Goal: Task Accomplishment & Management: Manage account settings

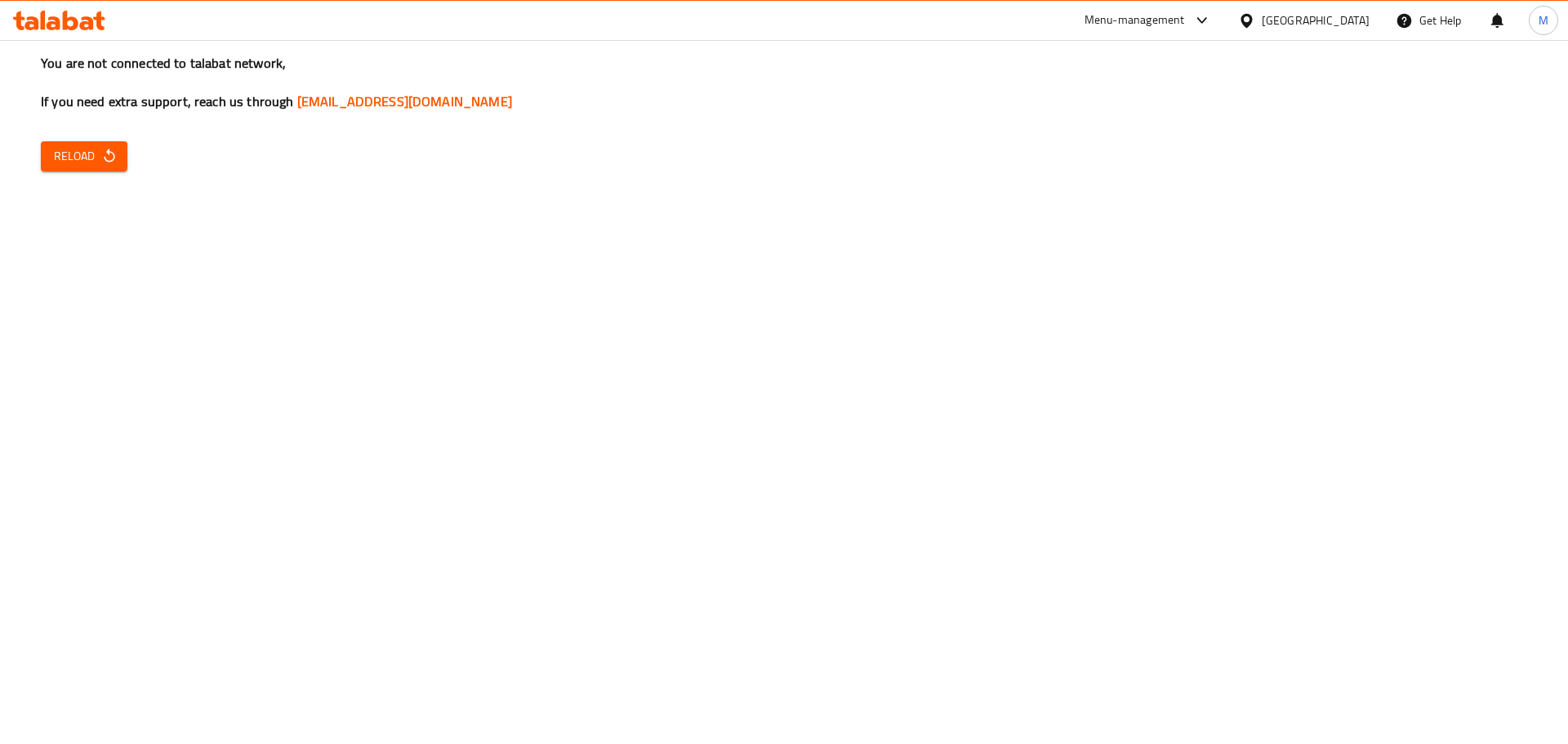
click at [61, 146] on span "Reload" at bounding box center [84, 156] width 60 height 20
click at [69, 141] on button "Reload" at bounding box center [84, 156] width 86 height 30
drag, startPoint x: 0, startPoint y: 0, endPoint x: 87, endPoint y: 156, distance: 178.6
click at [87, 156] on span "Reload" at bounding box center [84, 156] width 60 height 20
click at [466, 299] on div "You are not connected to talabat network, If you need extra support, reach us t…" at bounding box center [784, 372] width 1568 height 744
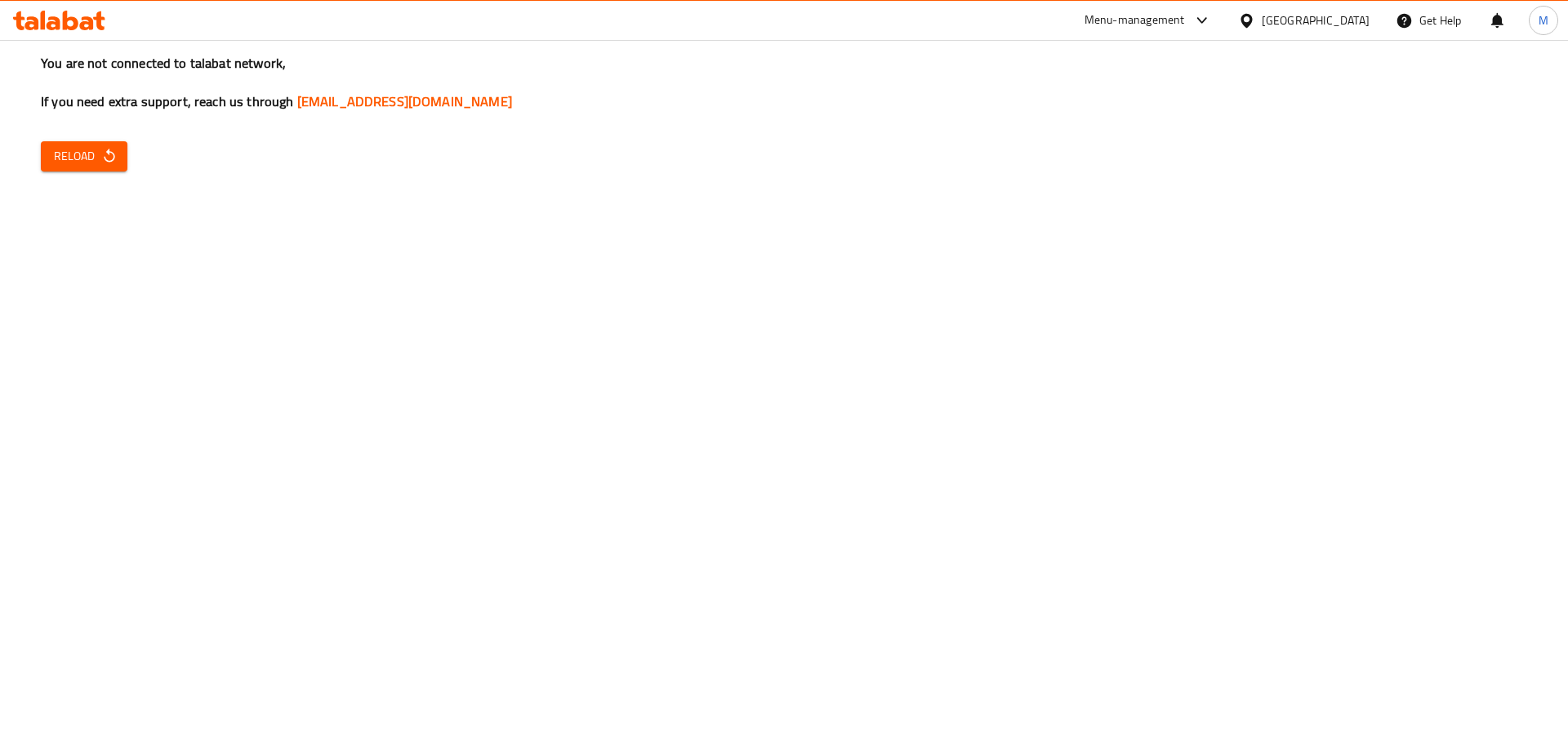
drag, startPoint x: 44, startPoint y: 175, endPoint x: 62, endPoint y: 173, distance: 18.1
click at [53, 174] on div "You are not connected to talabat network, If you need extra support, reach us t…" at bounding box center [784, 372] width 1568 height 744
click at [86, 170] on button "Reload" at bounding box center [84, 156] width 86 height 30
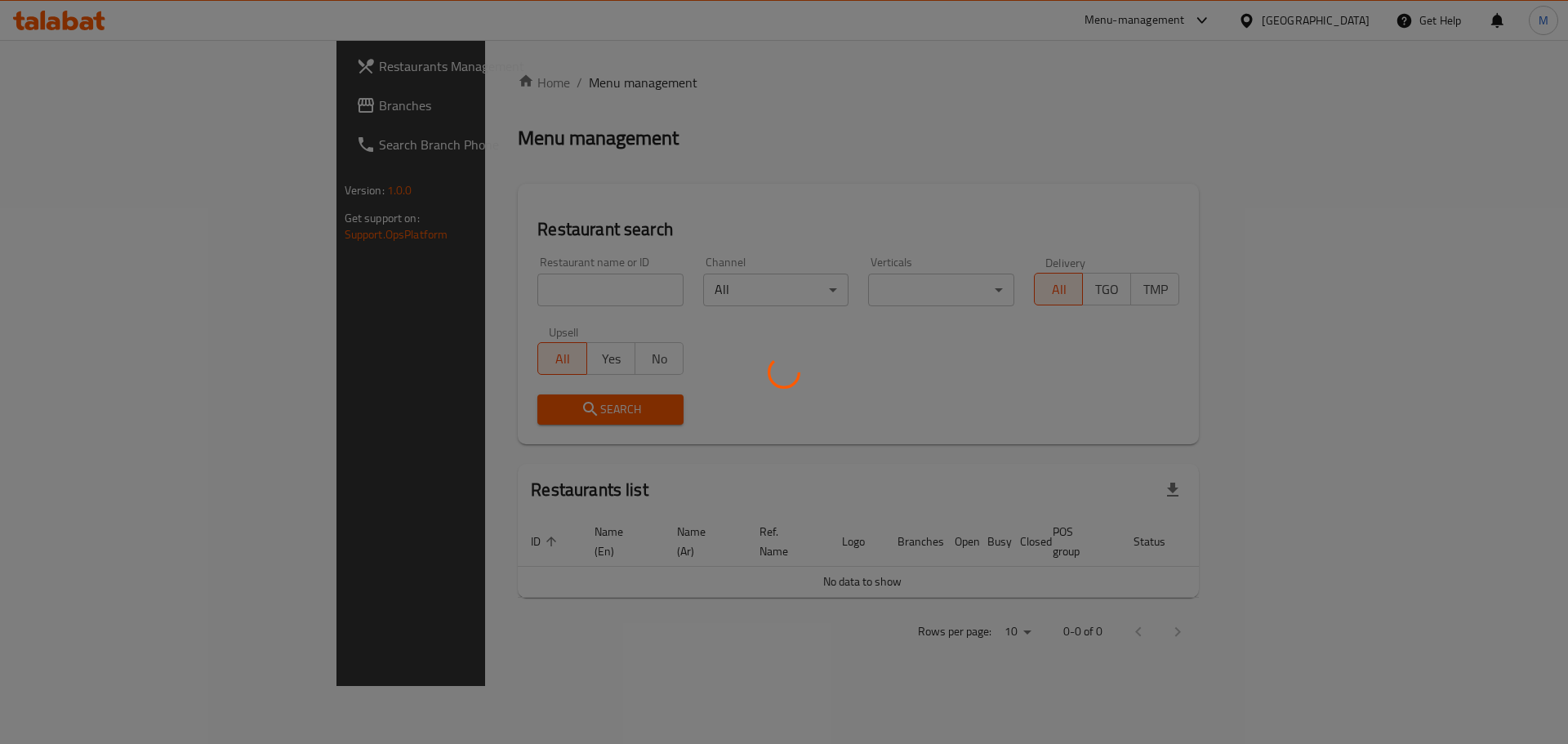
click at [413, 286] on div at bounding box center [784, 372] width 1568 height 744
click at [433, 292] on div at bounding box center [784, 372] width 1568 height 744
click at [436, 290] on div at bounding box center [784, 372] width 1568 height 744
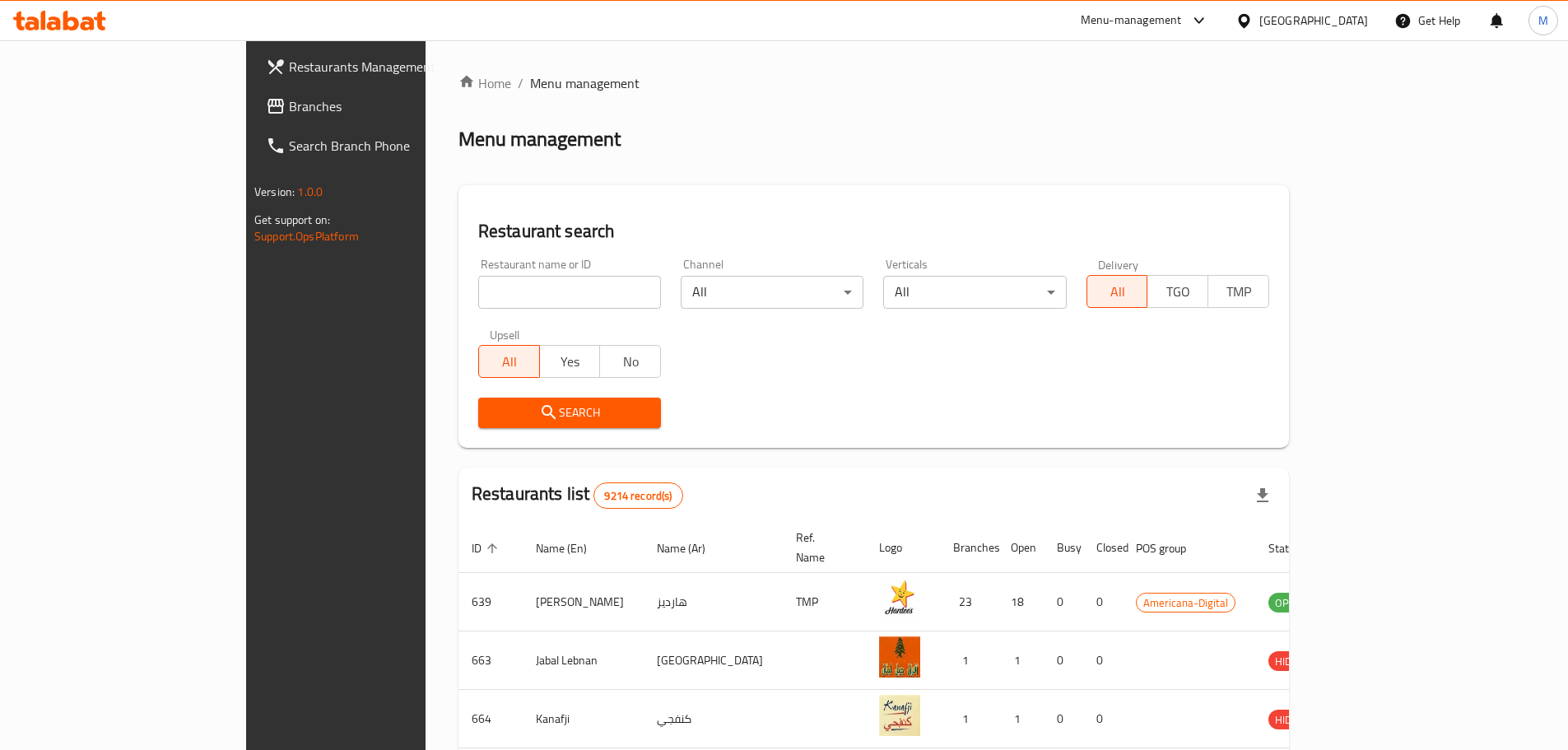
click at [453, 297] on div at bounding box center [784, 375] width 1568 height 750
click at [478, 297] on input "search" at bounding box center [569, 292] width 182 height 33
type input "pasta alfreej"
click button "Search" at bounding box center [569, 413] width 182 height 30
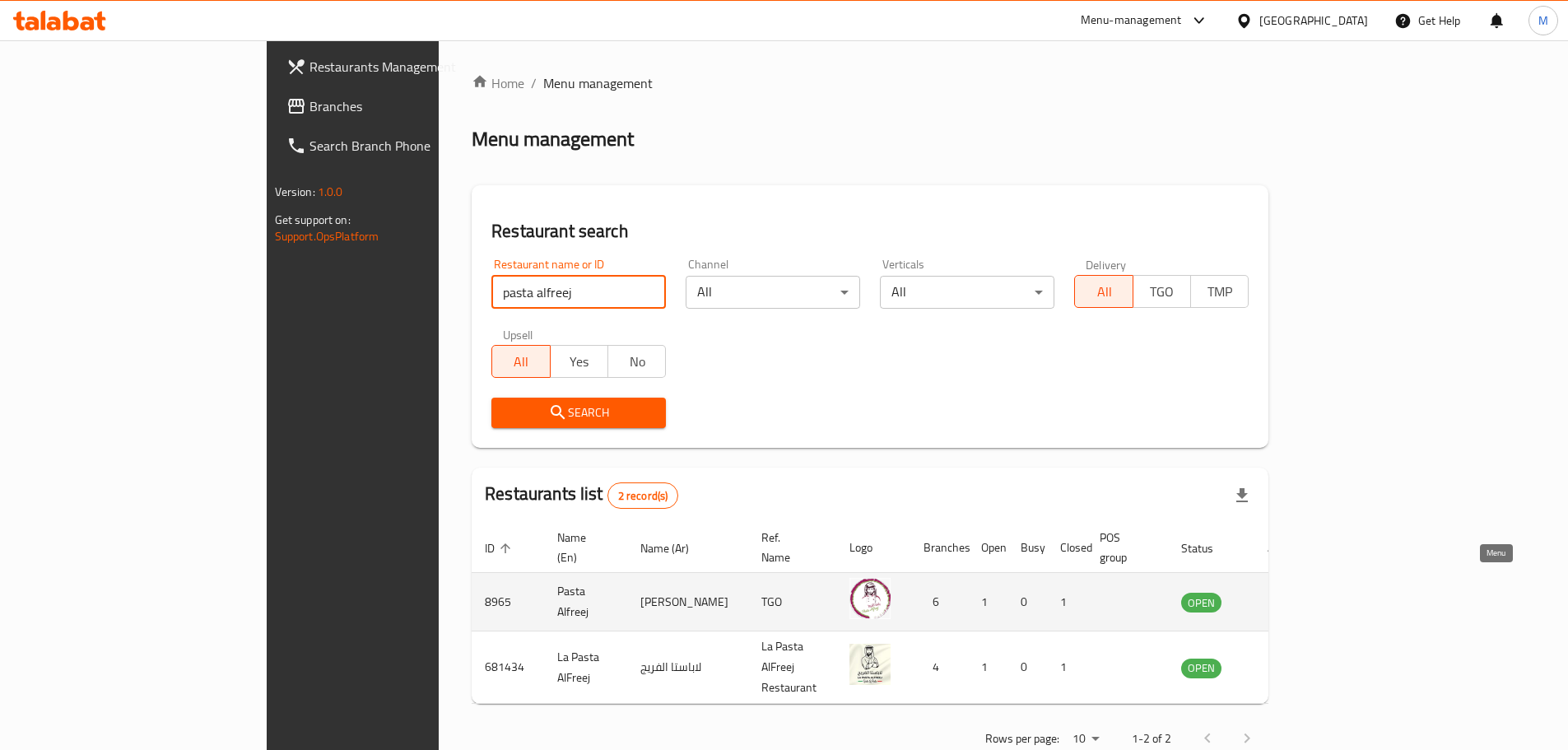
click at [1287, 596] on icon "enhanced table" at bounding box center [1277, 602] width 18 height 14
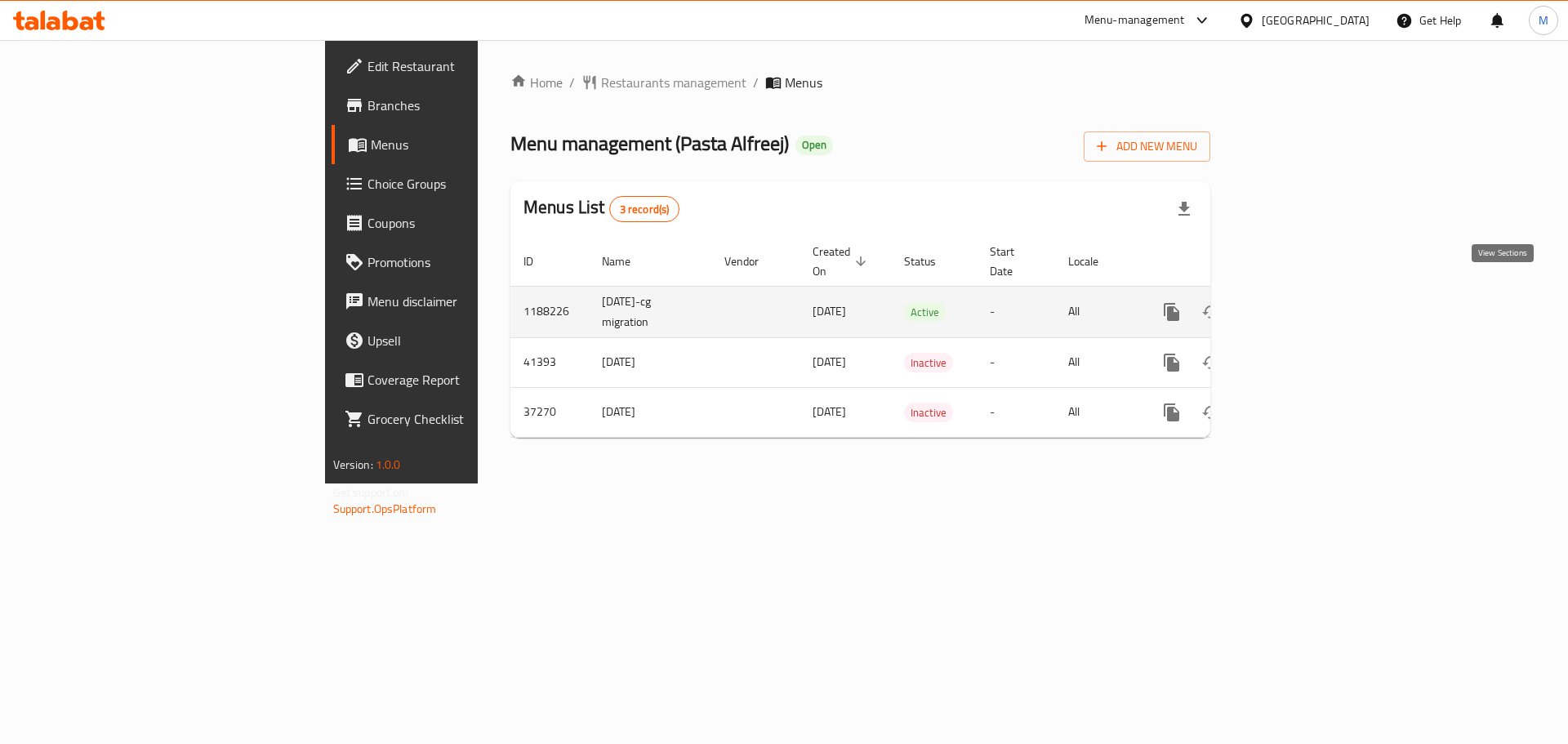
click at [1300, 302] on icon "enhanced table" at bounding box center [1290, 312] width 20 height 20
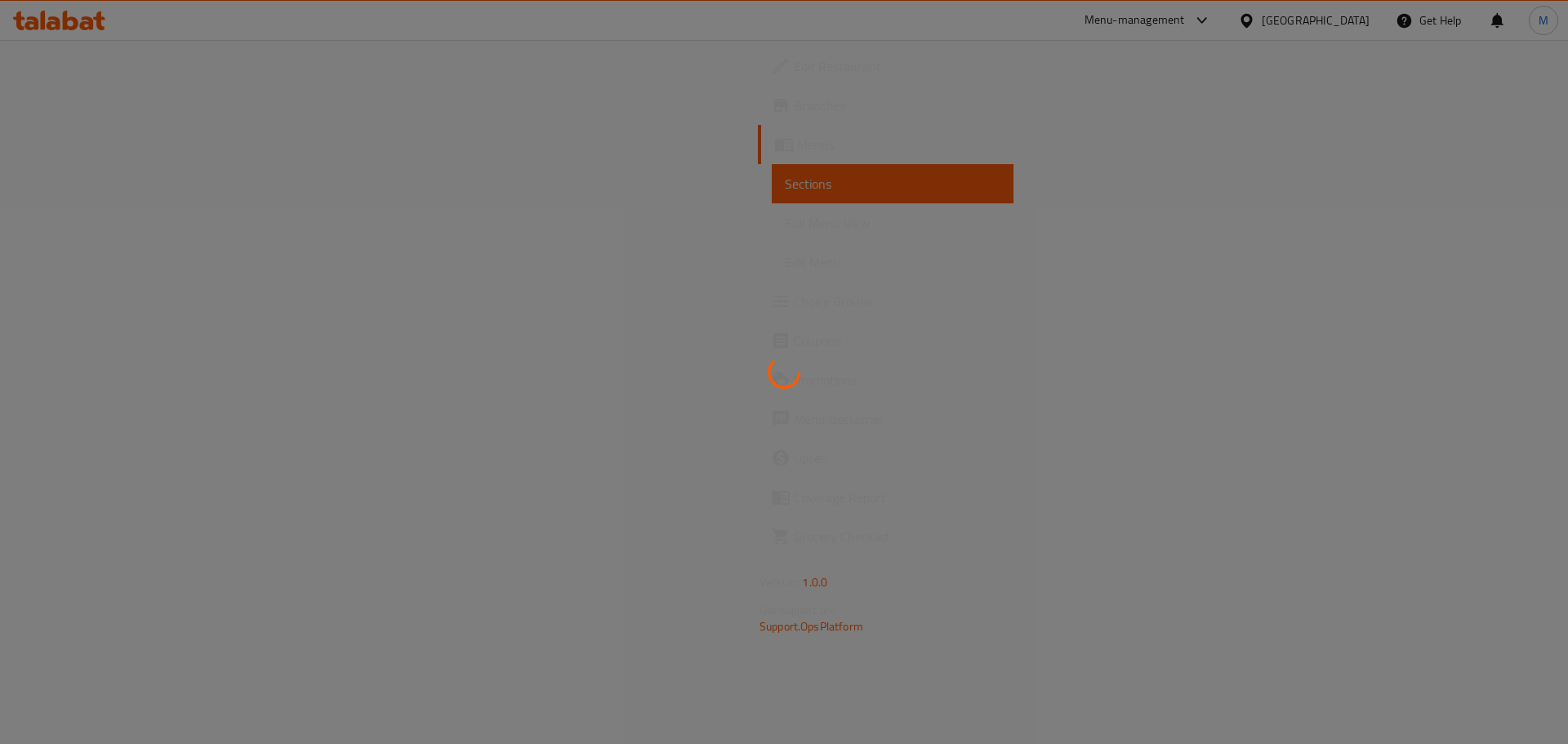
click at [94, 303] on div at bounding box center [784, 372] width 1568 height 744
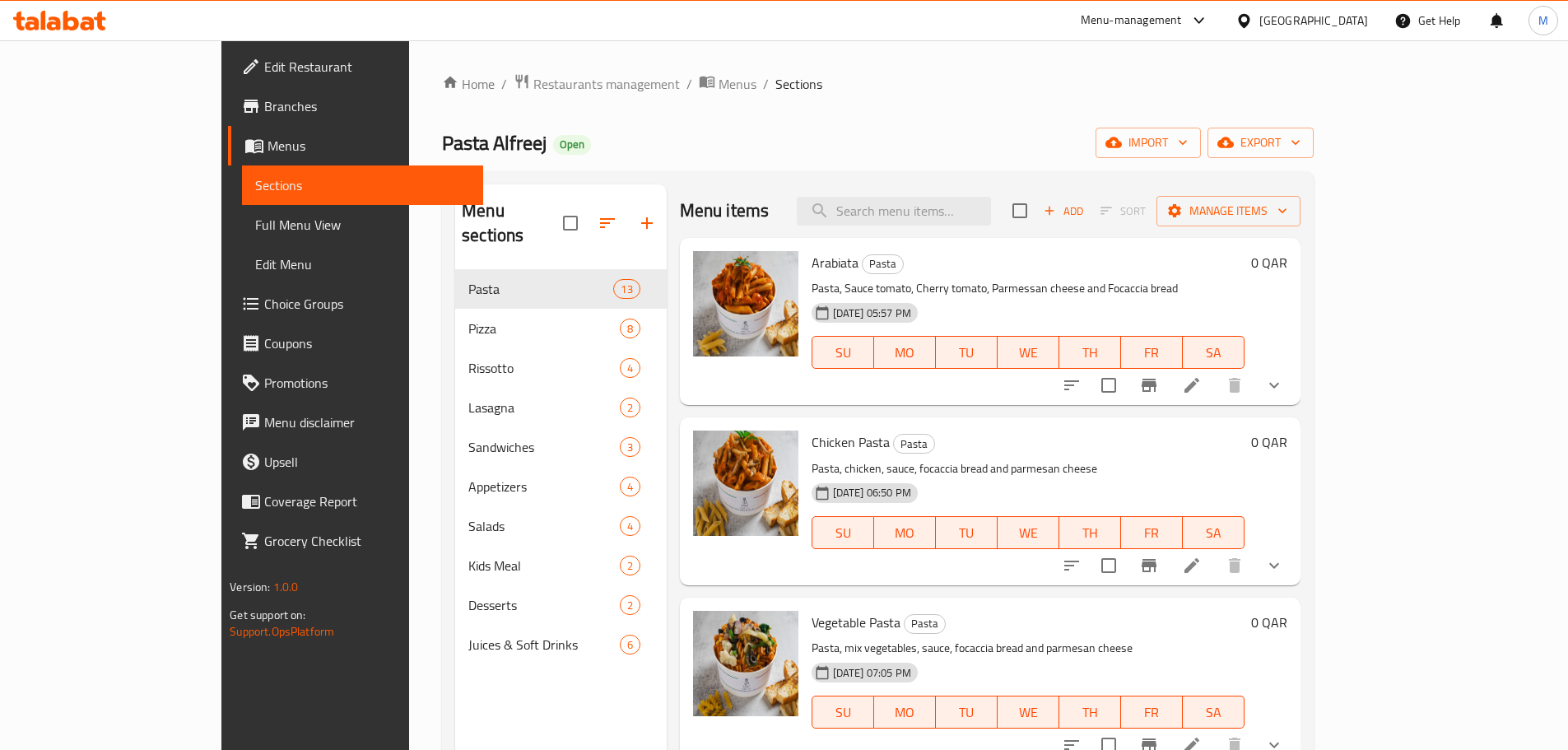
click at [264, 305] on span "Choice Groups" at bounding box center [367, 304] width 206 height 20
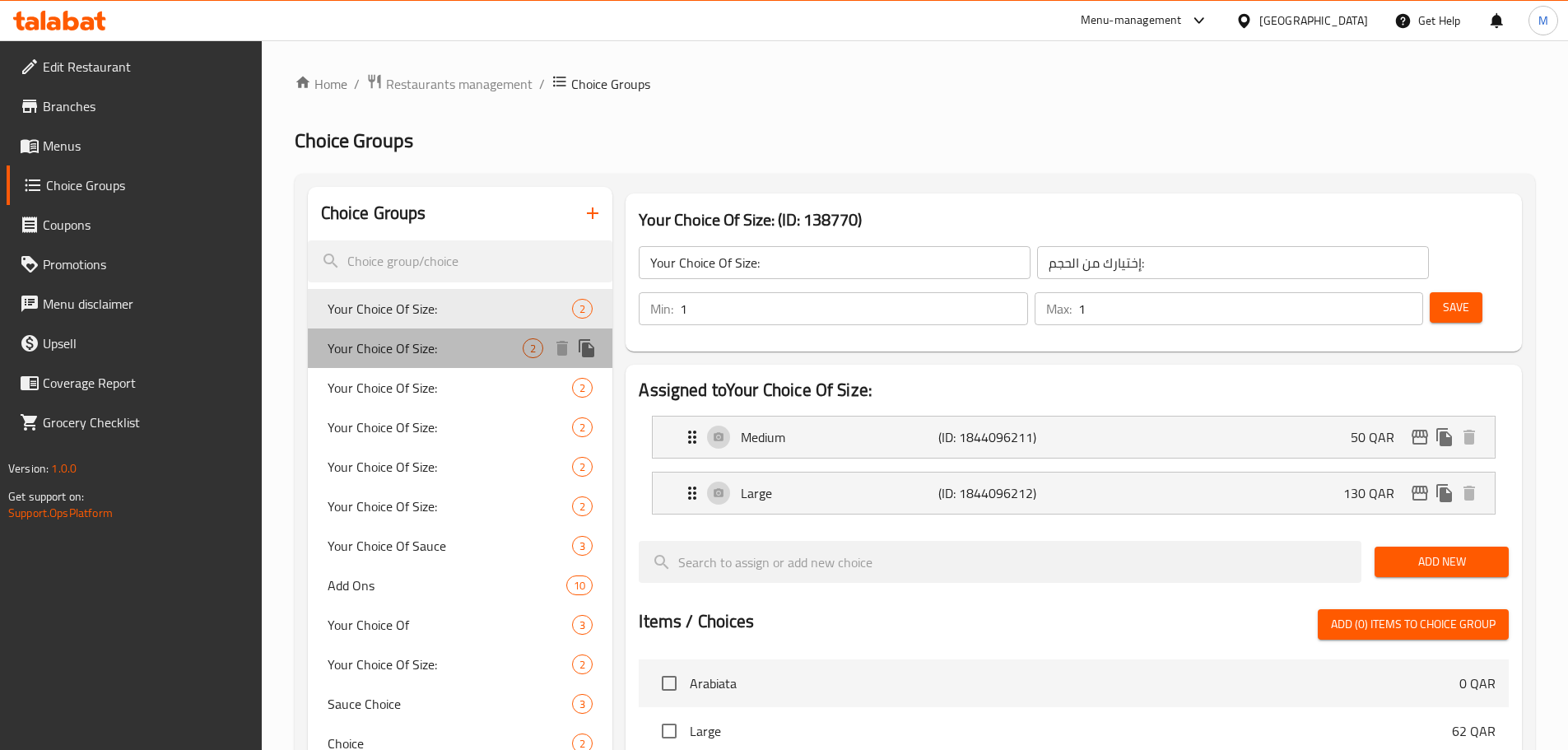
click at [431, 343] on span "Your Choice Of Size:" at bounding box center [425, 348] width 196 height 20
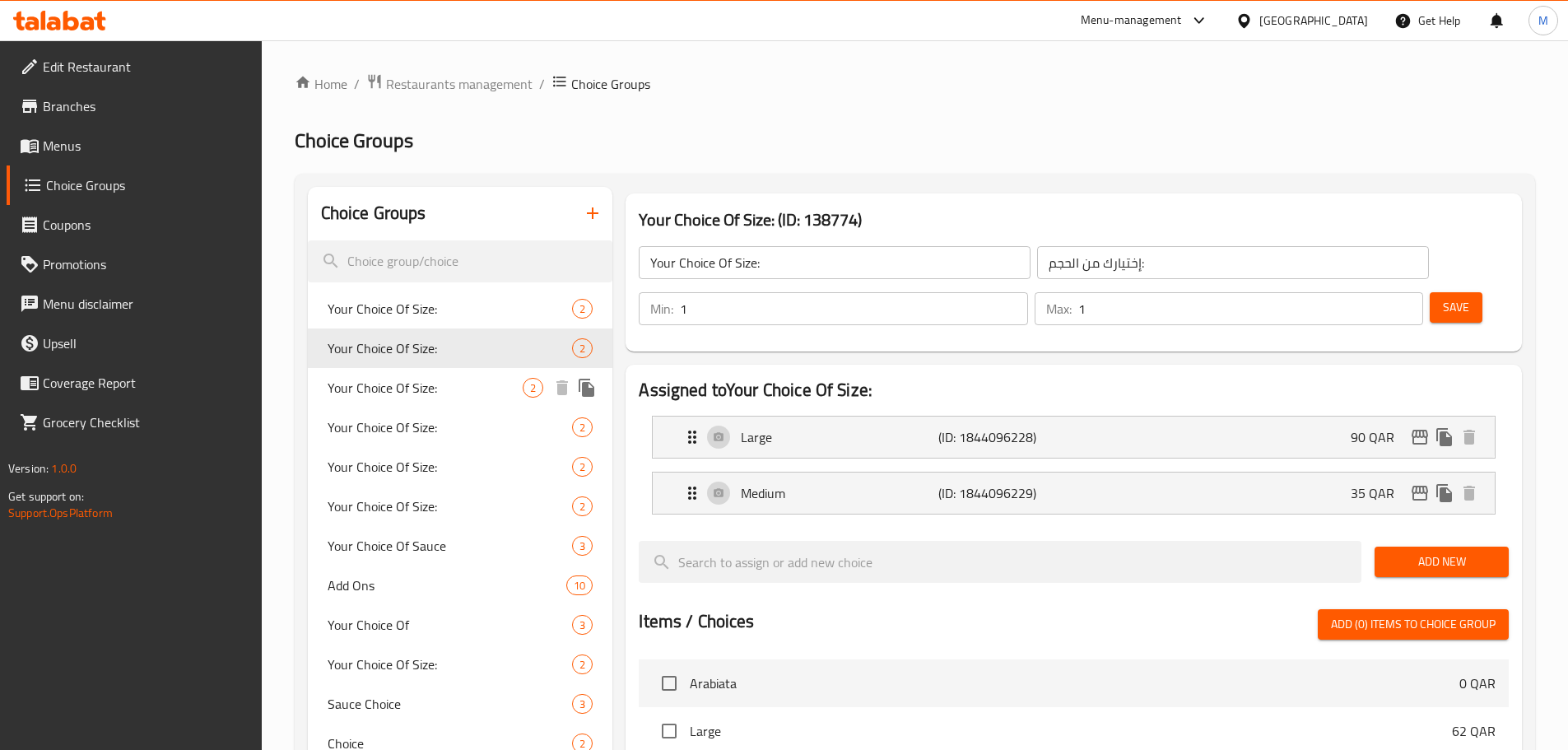
click at [406, 378] on span "Your Choice Of Size:" at bounding box center [425, 388] width 196 height 20
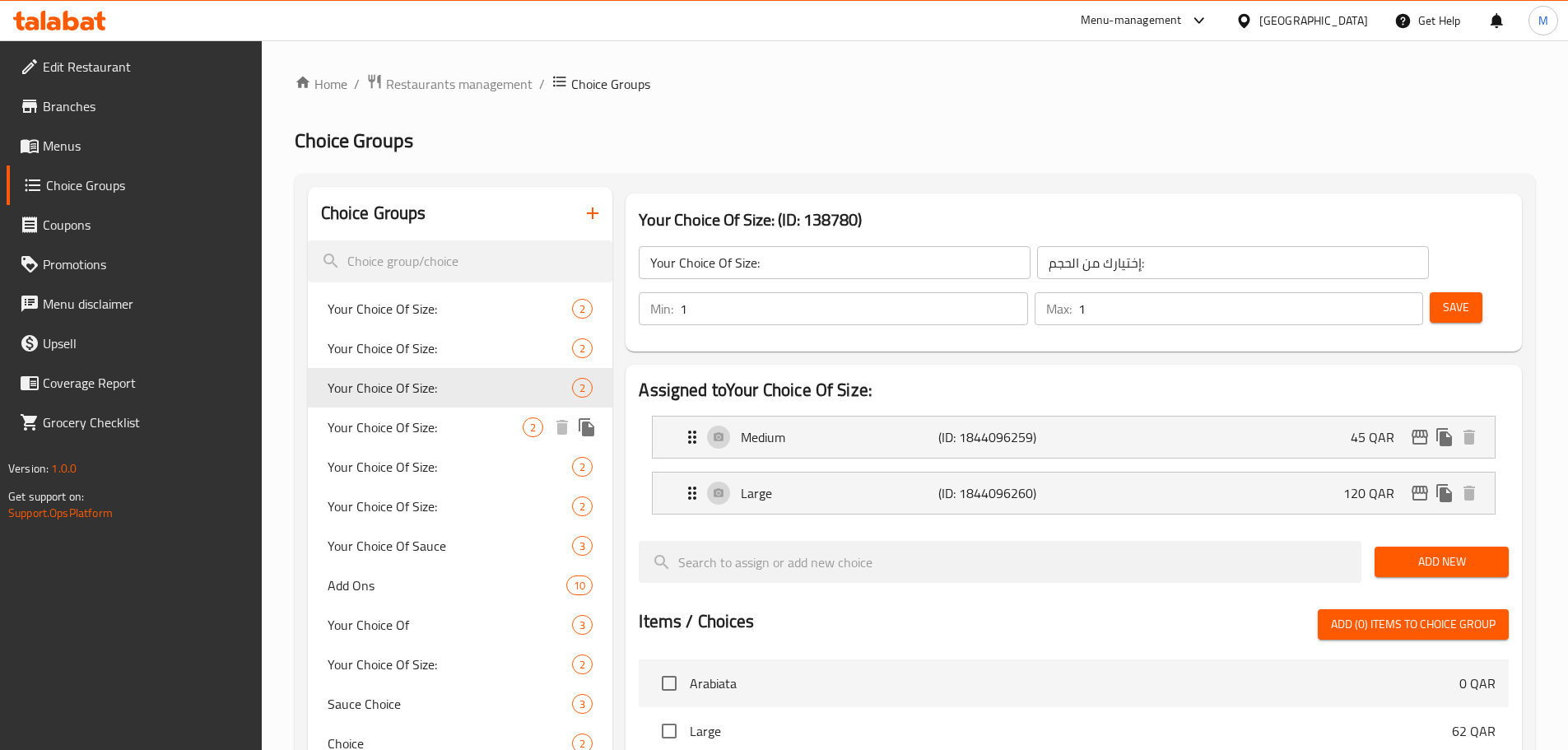
click at [407, 424] on span "Your Choice Of Size:" at bounding box center [425, 427] width 196 height 20
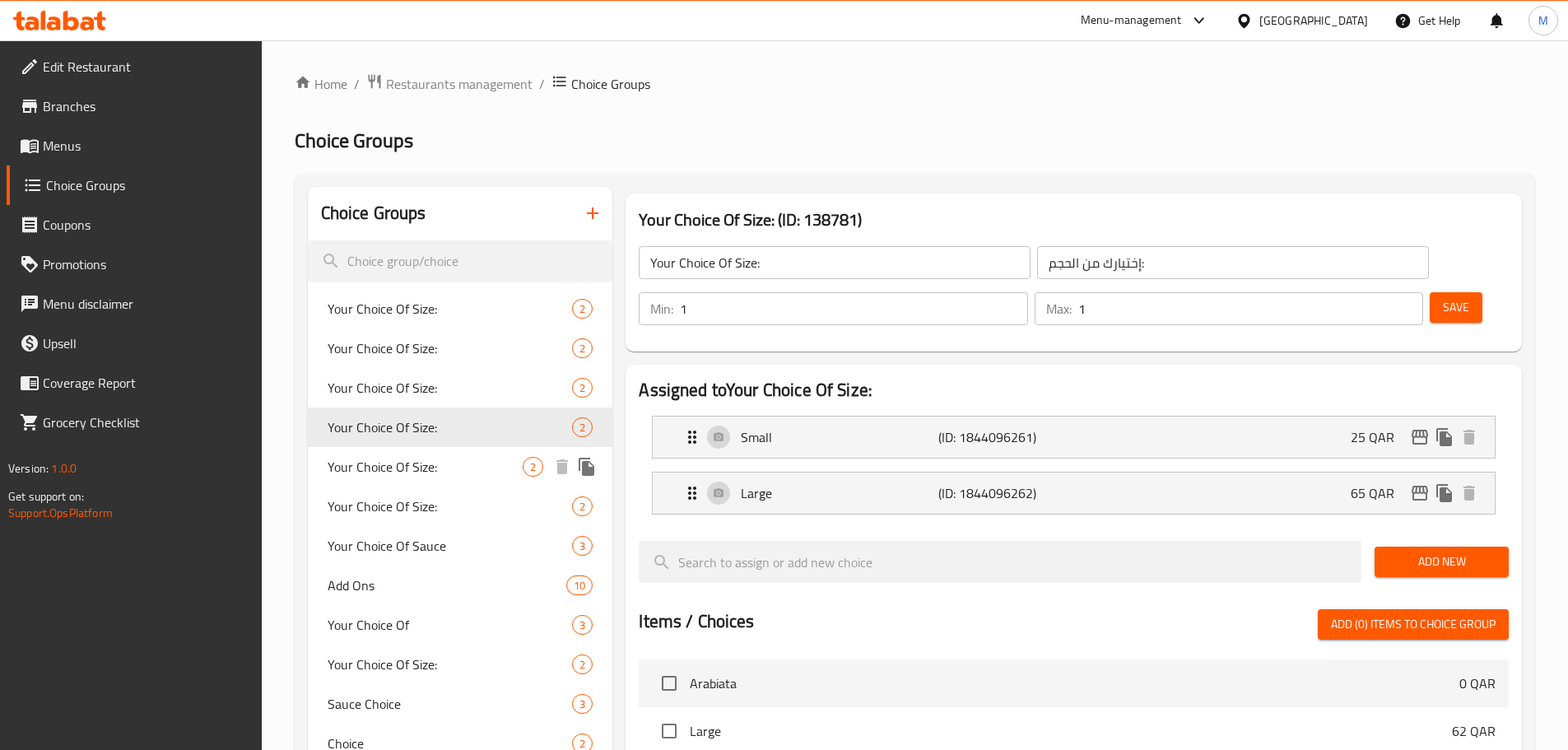
click at [413, 466] on span "Your Choice Of Size:" at bounding box center [425, 467] width 196 height 20
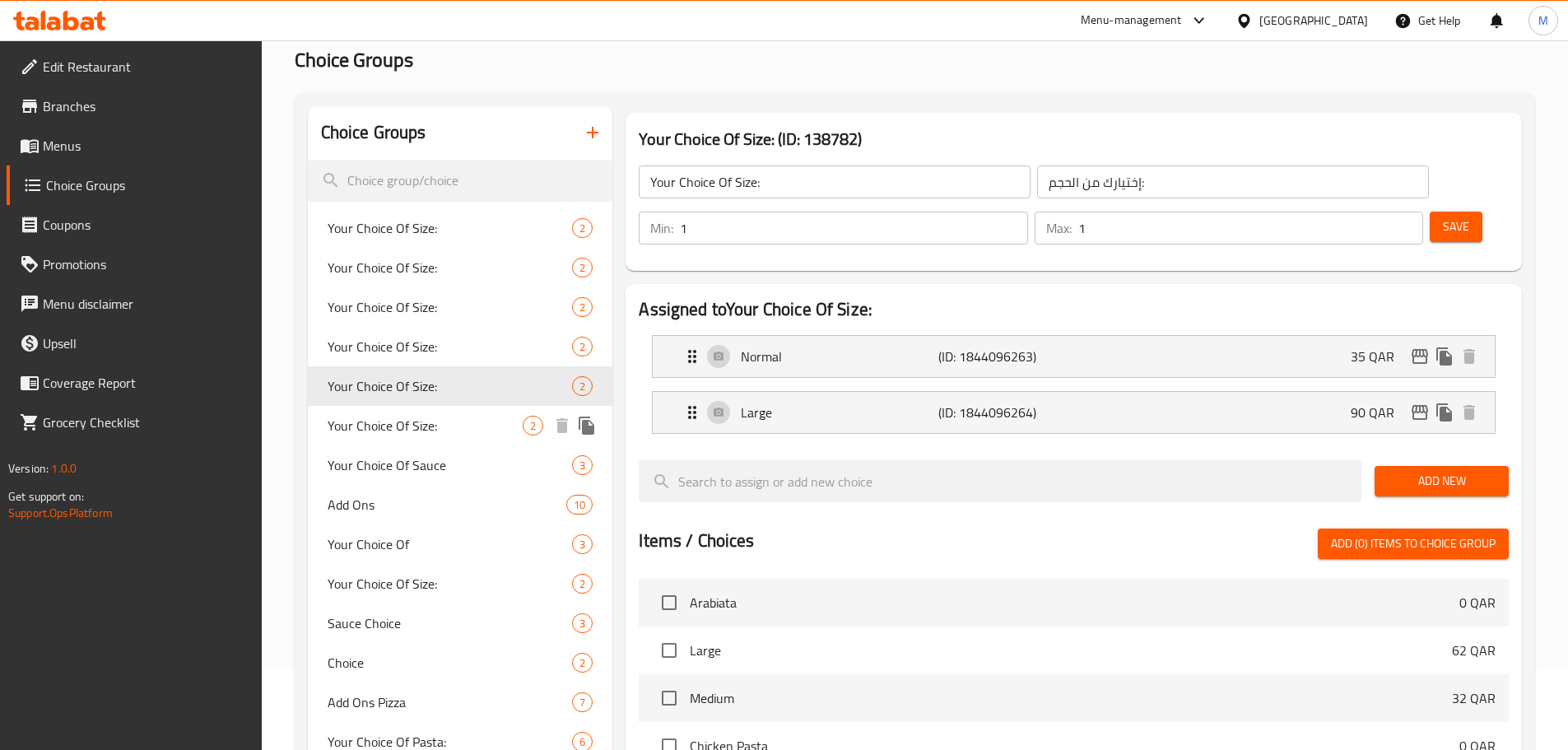
scroll to position [83, 0]
click at [407, 437] on div "Your Choice Of Size: 2" at bounding box center [460, 424] width 305 height 39
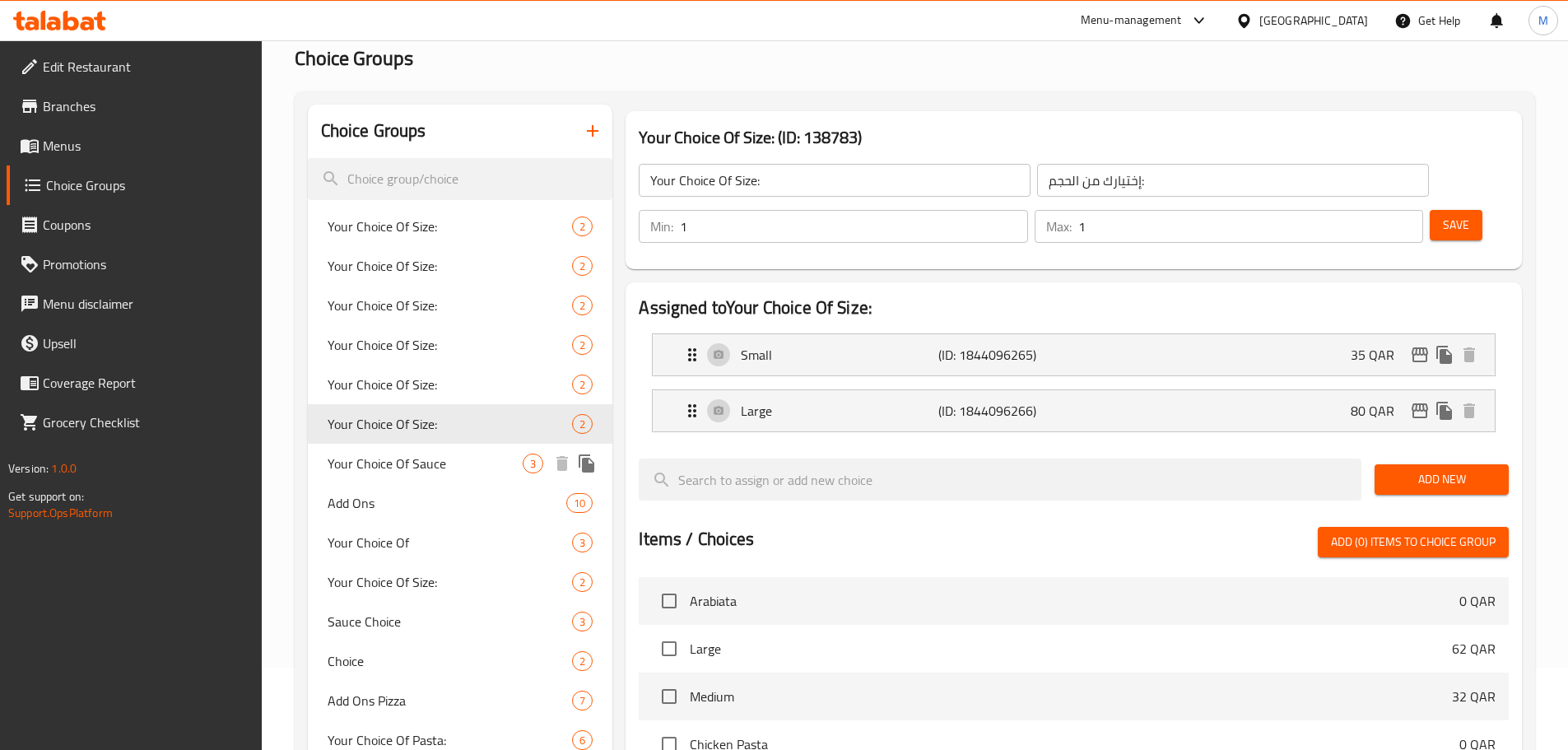
click at [408, 455] on span "Your Choice Of Sauce" at bounding box center [425, 464] width 196 height 20
type input "Your Choice Of Sauce"
type input "اختيارك من صوص"
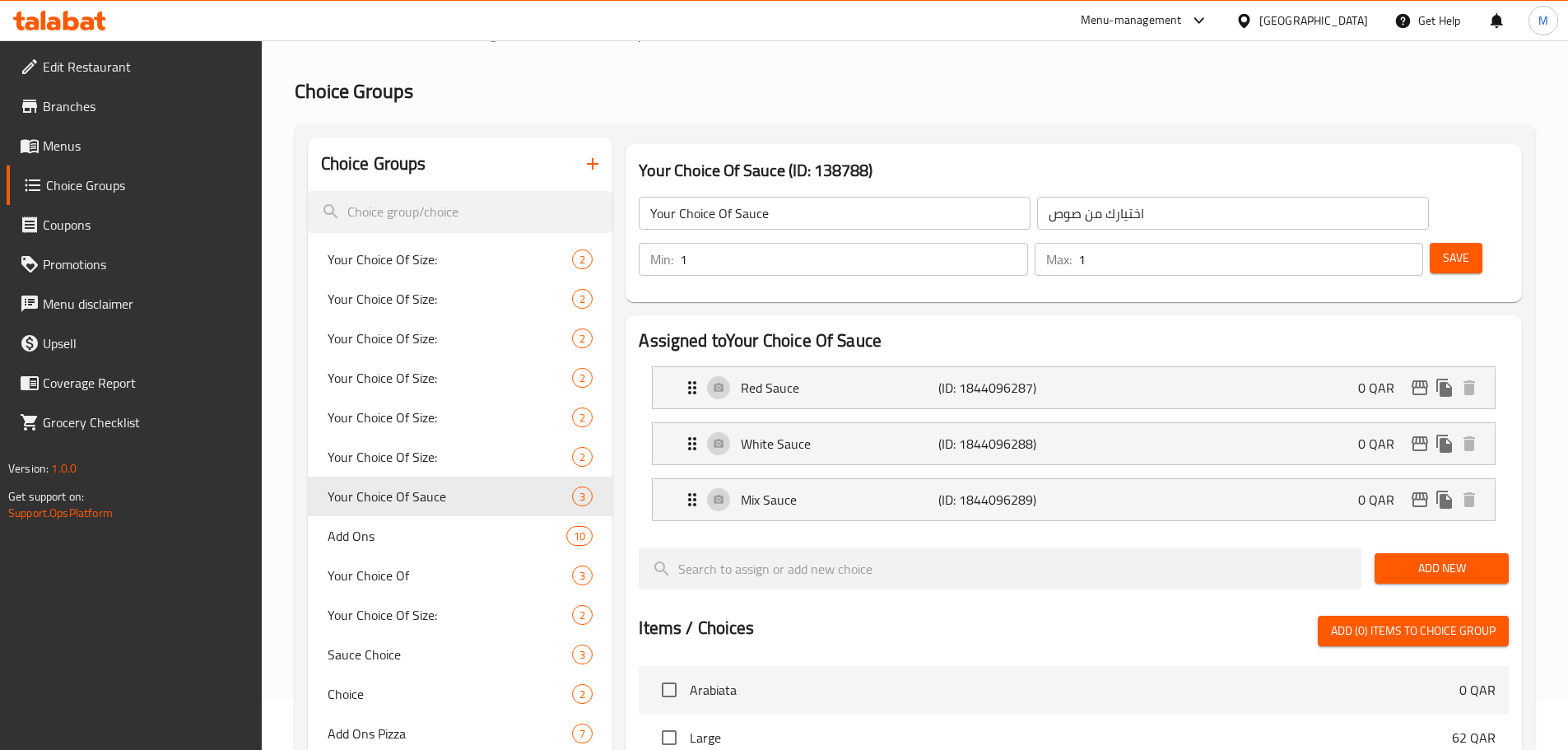
scroll to position [0, 0]
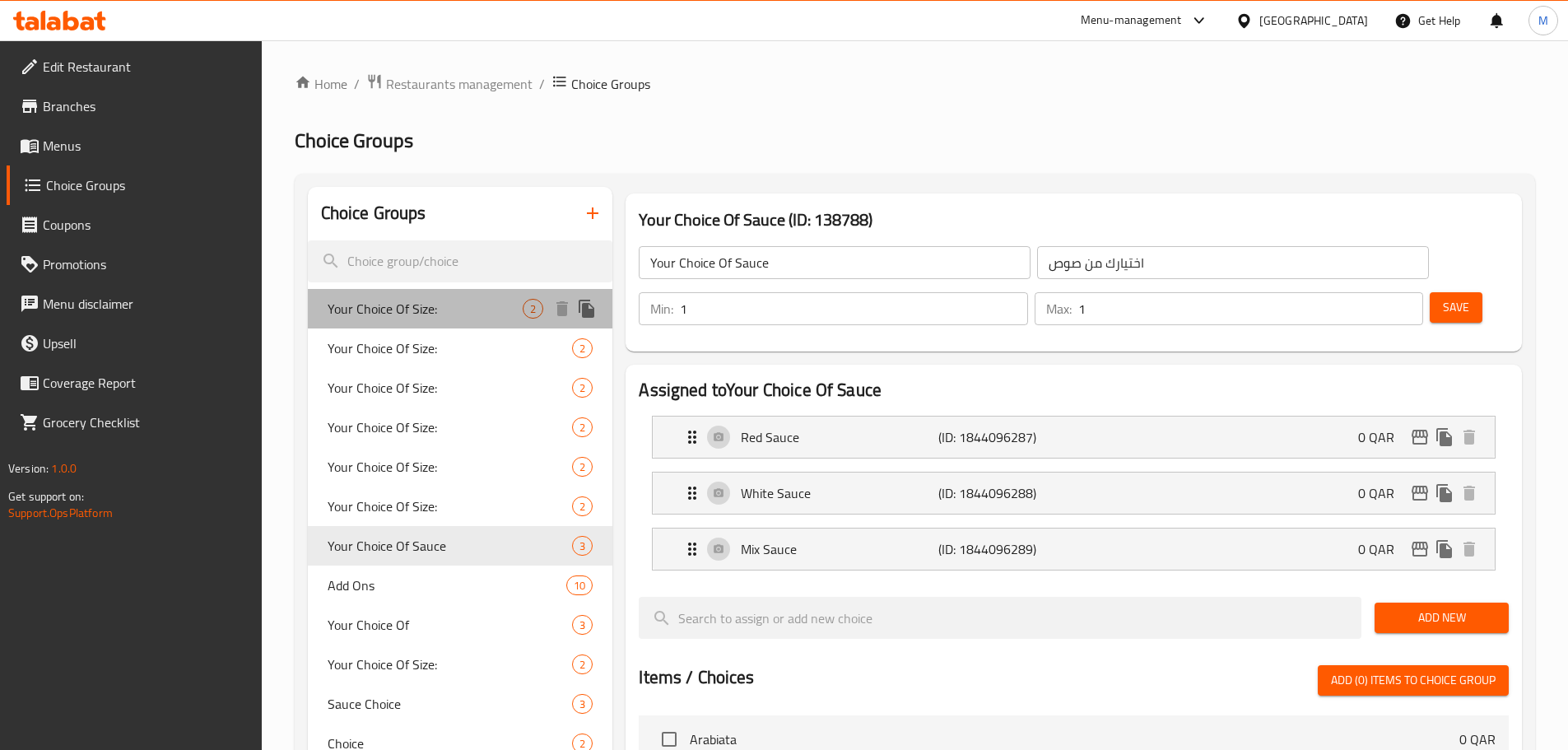
click at [378, 315] on span "Your Choice Of Size:" at bounding box center [425, 309] width 196 height 20
type input "Your Choice Of Size:"
type input "إختيارك من الحجم:"
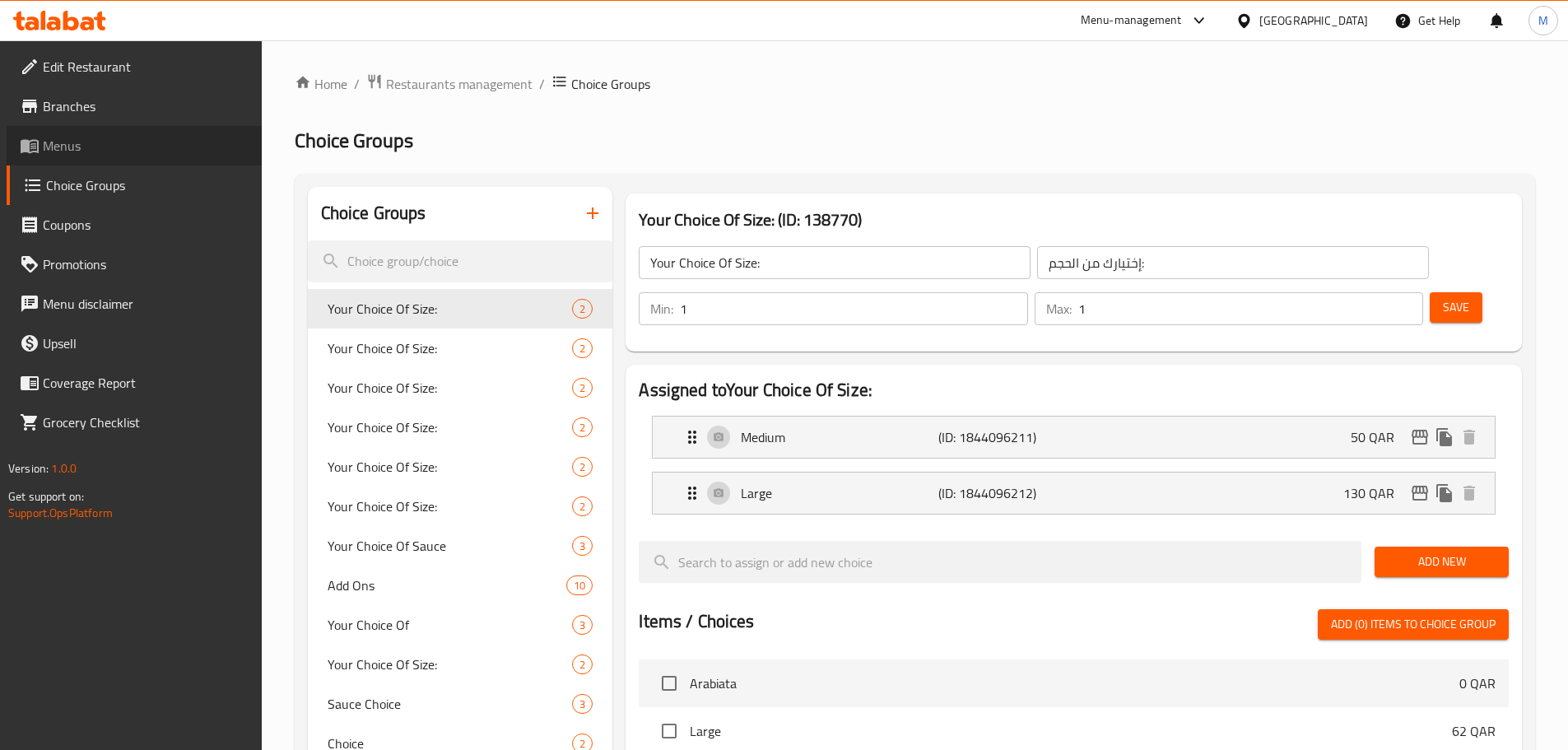
click at [126, 158] on link "Menus" at bounding box center [134, 145] width 255 height 39
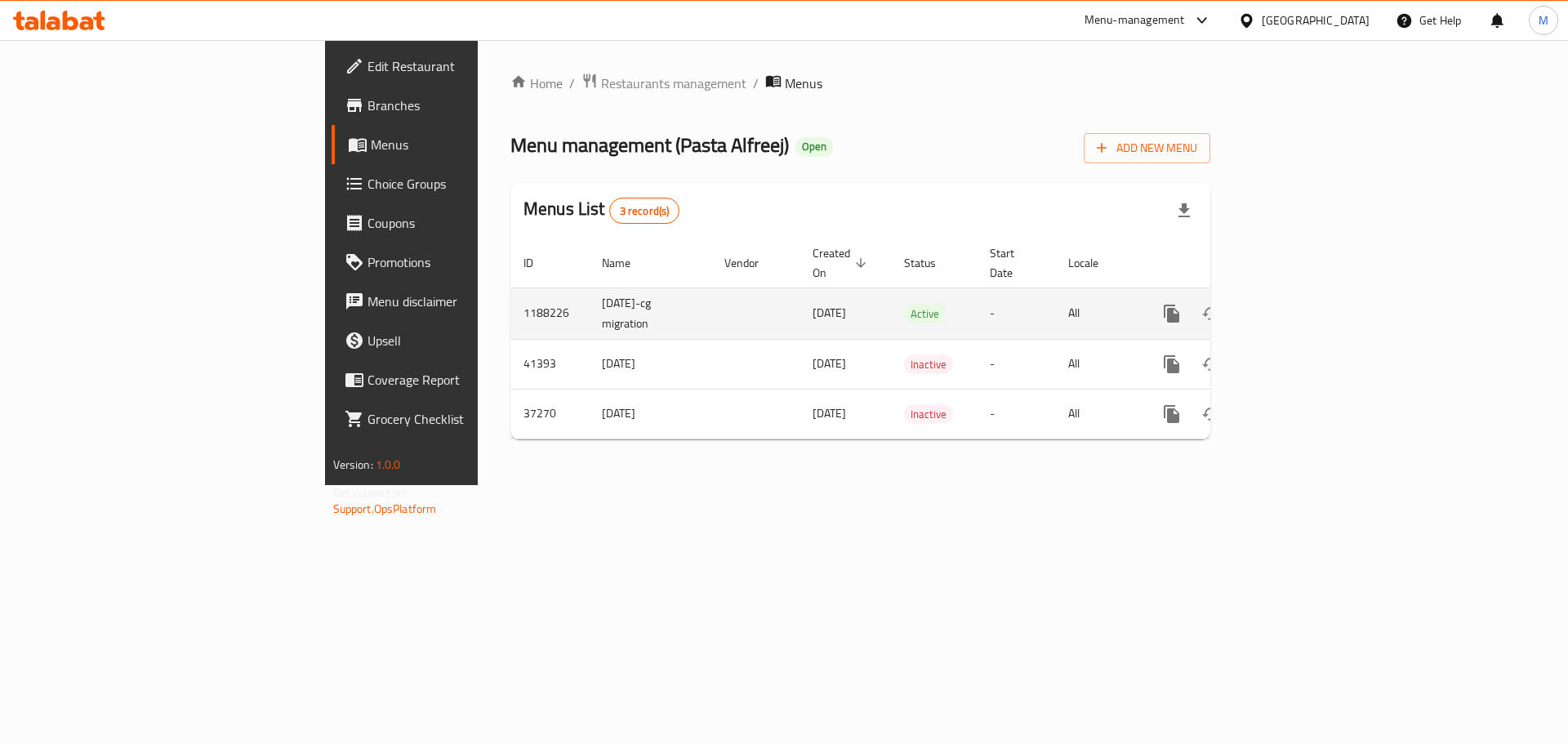
click at [1310, 294] on link "enhanced table" at bounding box center [1289, 313] width 39 height 39
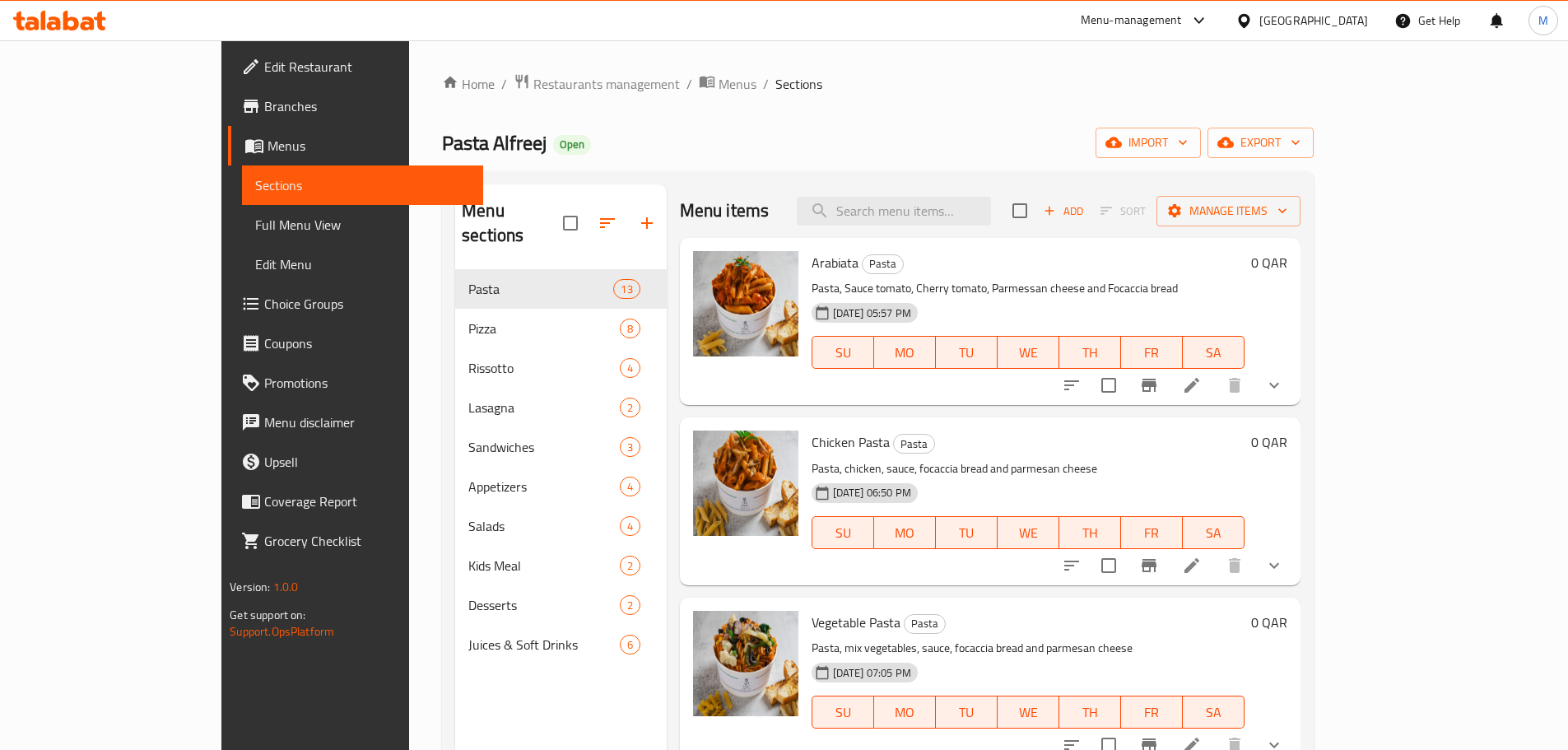
click at [1201, 379] on icon at bounding box center [1192, 386] width 20 height 20
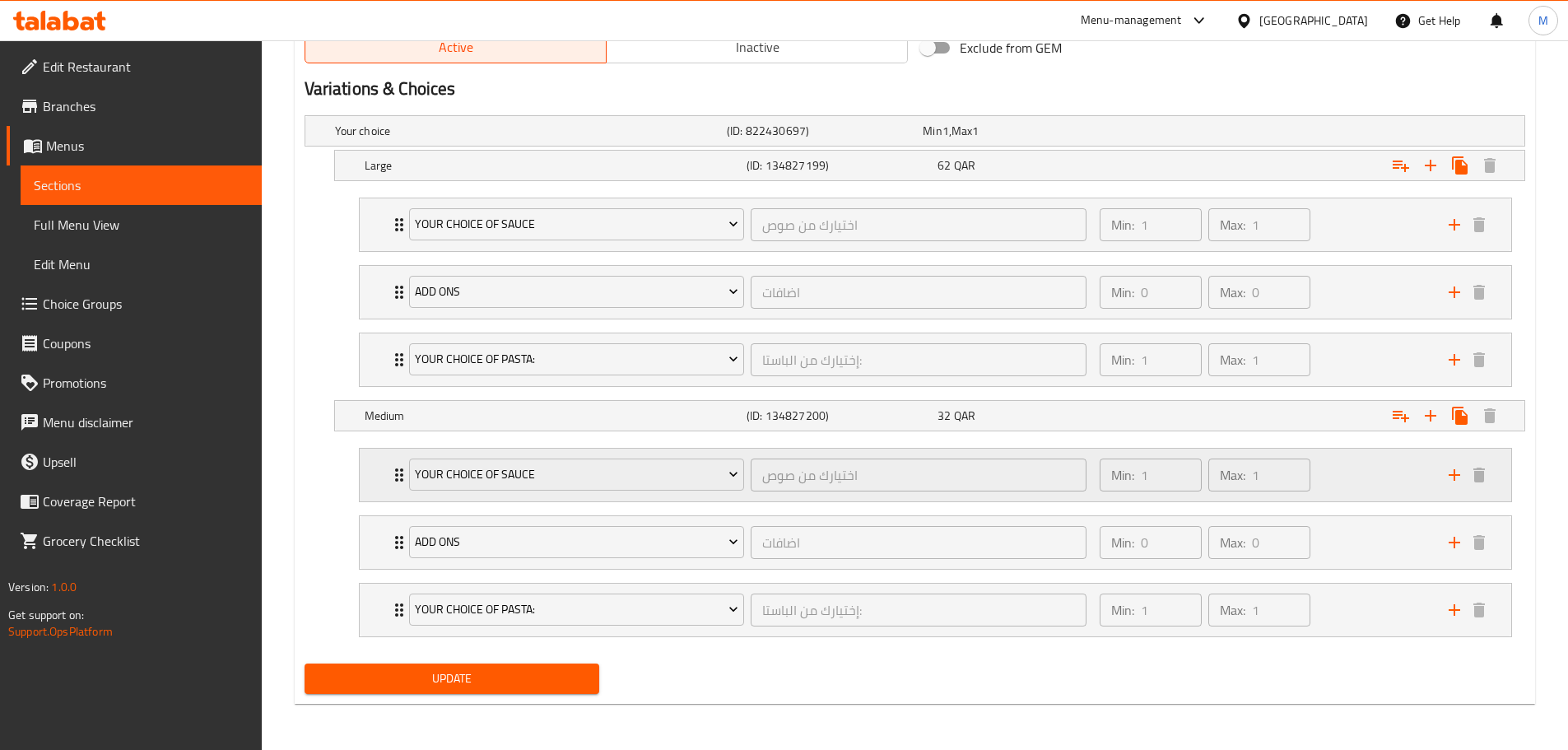
click at [1353, 480] on div "Min: 1 ​ Max: 1 ​" at bounding box center [1264, 474] width 349 height 52
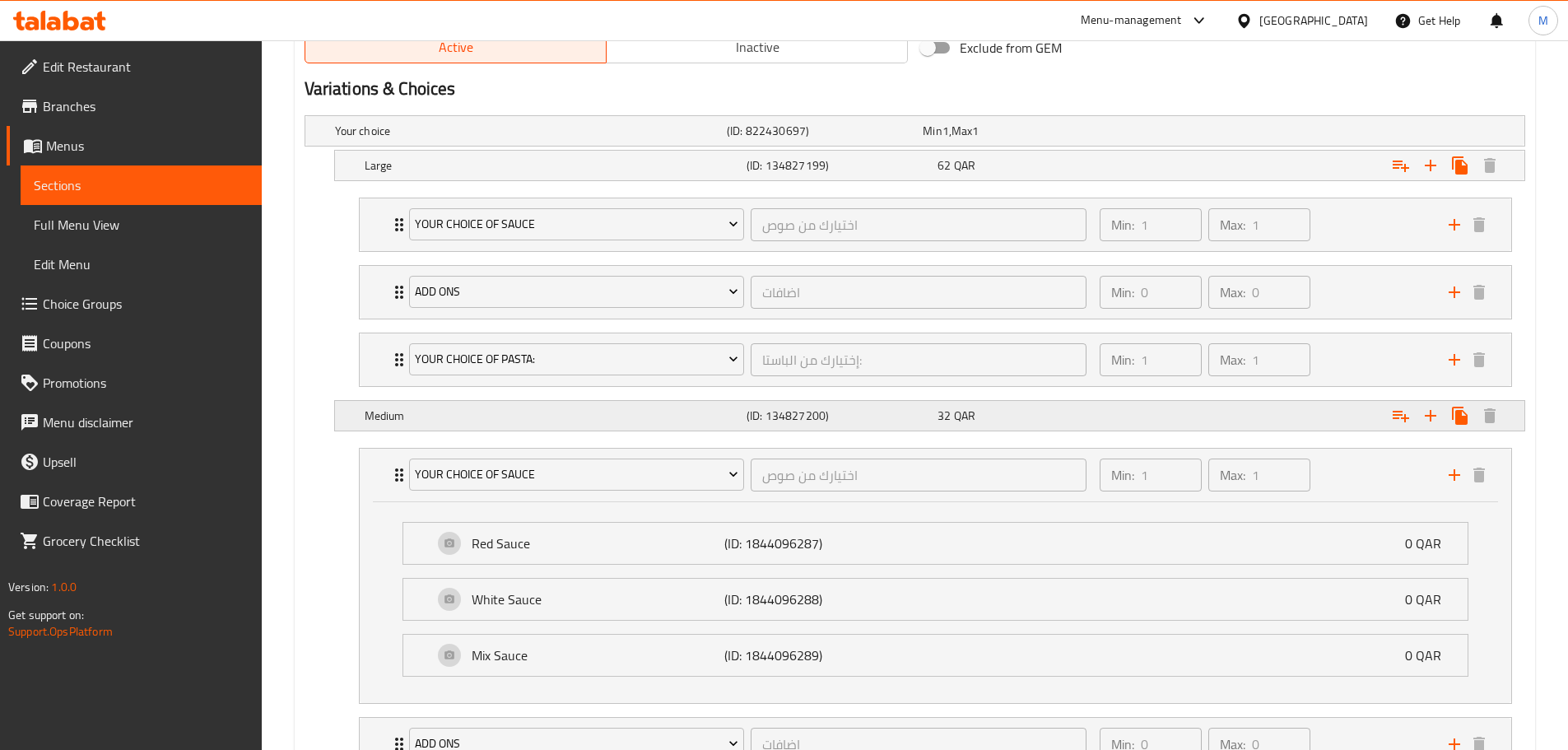
click at [487, 428] on div "Medium (ID: 134827200) 32 QAR" at bounding box center [934, 416] width 1146 height 37
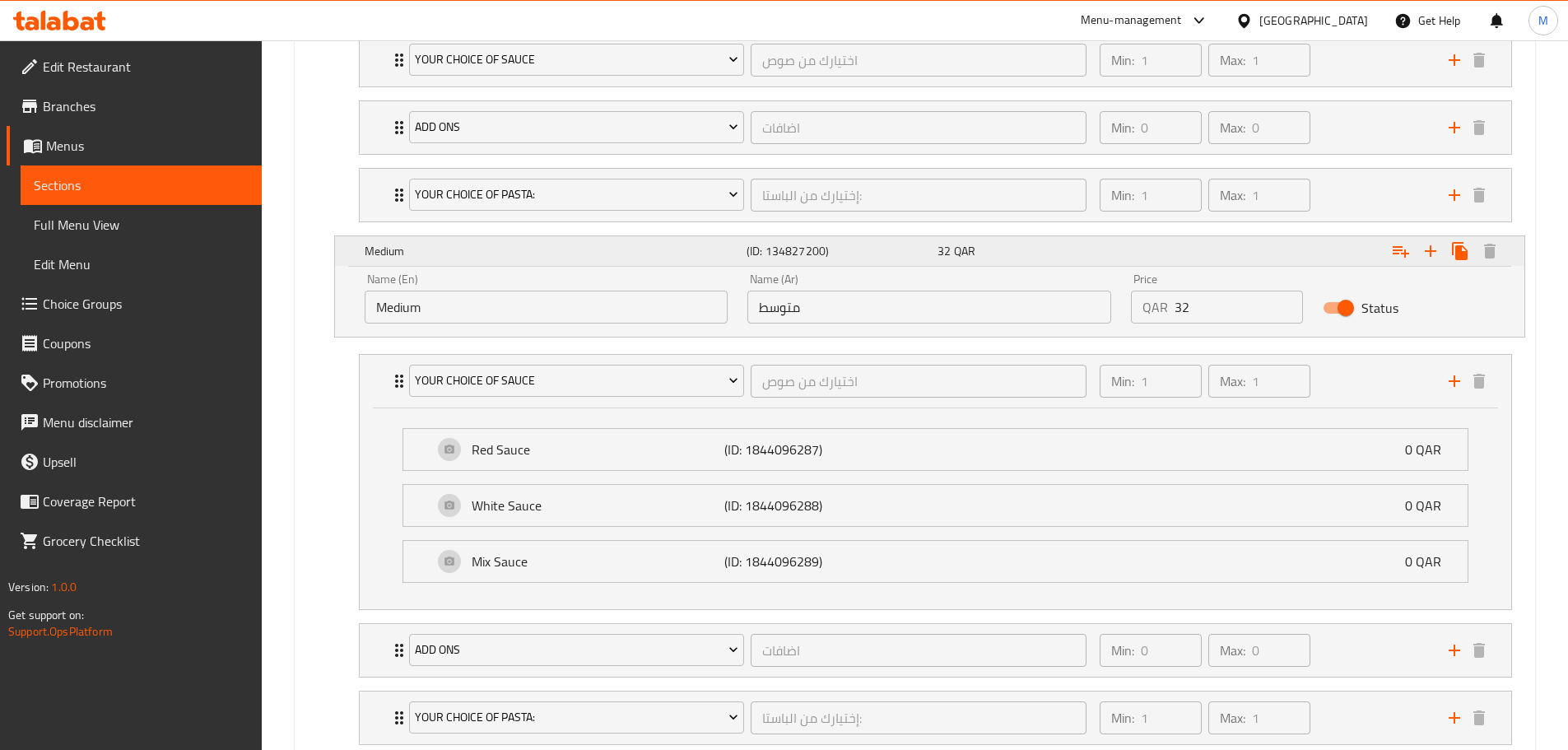
click at [1321, 254] on div "Expand" at bounding box center [1316, 251] width 382 height 37
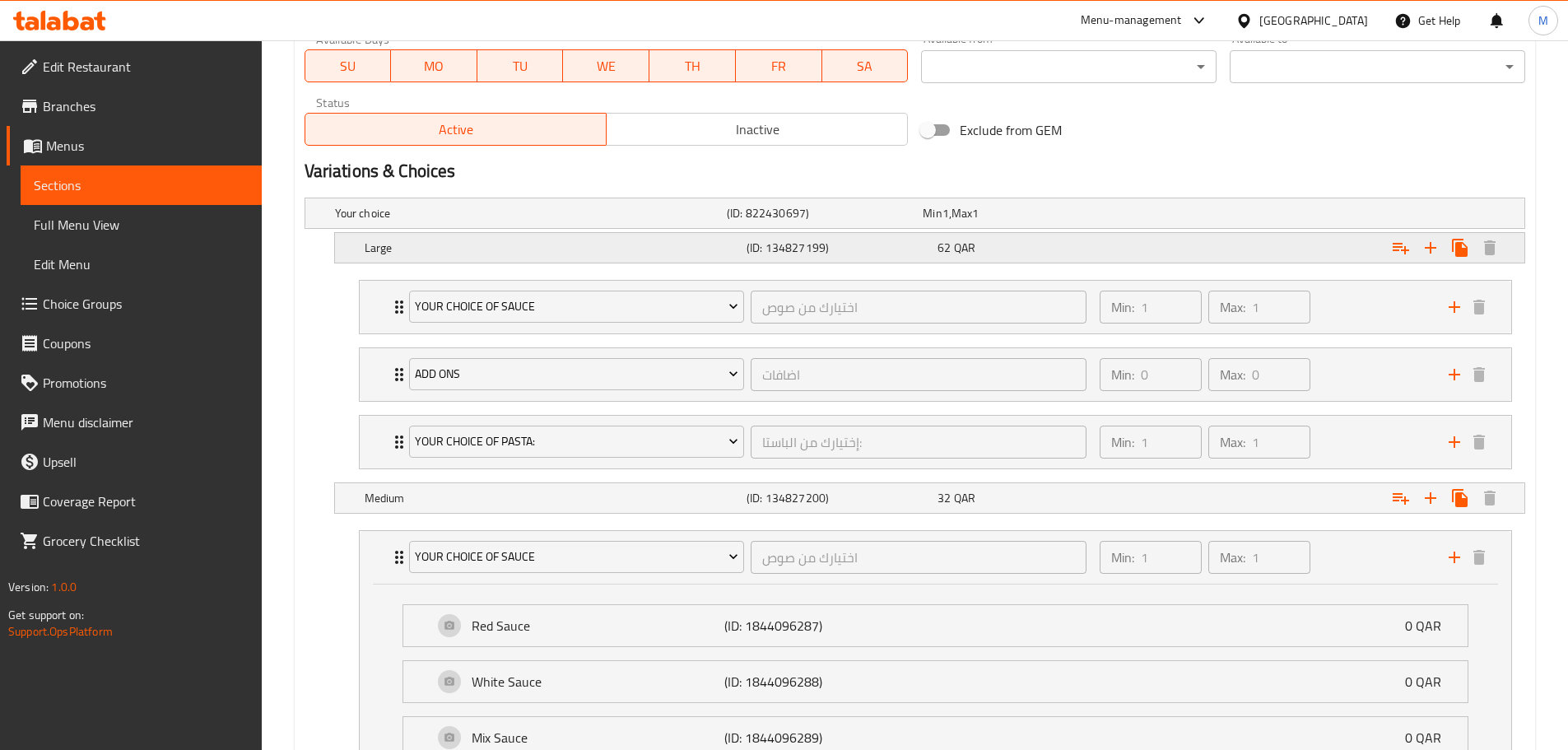
click at [1180, 248] on div "Expand" at bounding box center [1316, 248] width 382 height 37
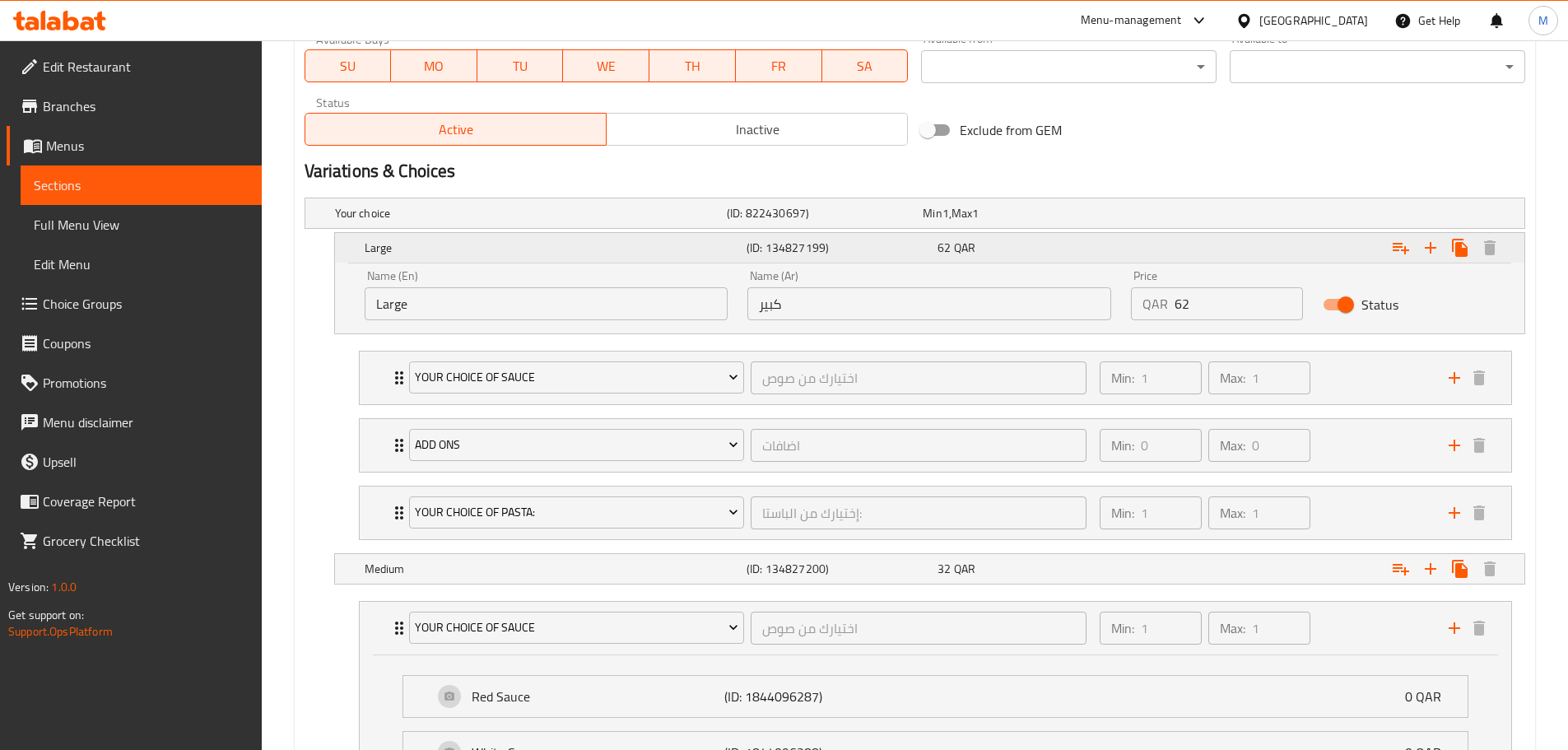
click at [1180, 248] on div "Expand" at bounding box center [1316, 248] width 382 height 37
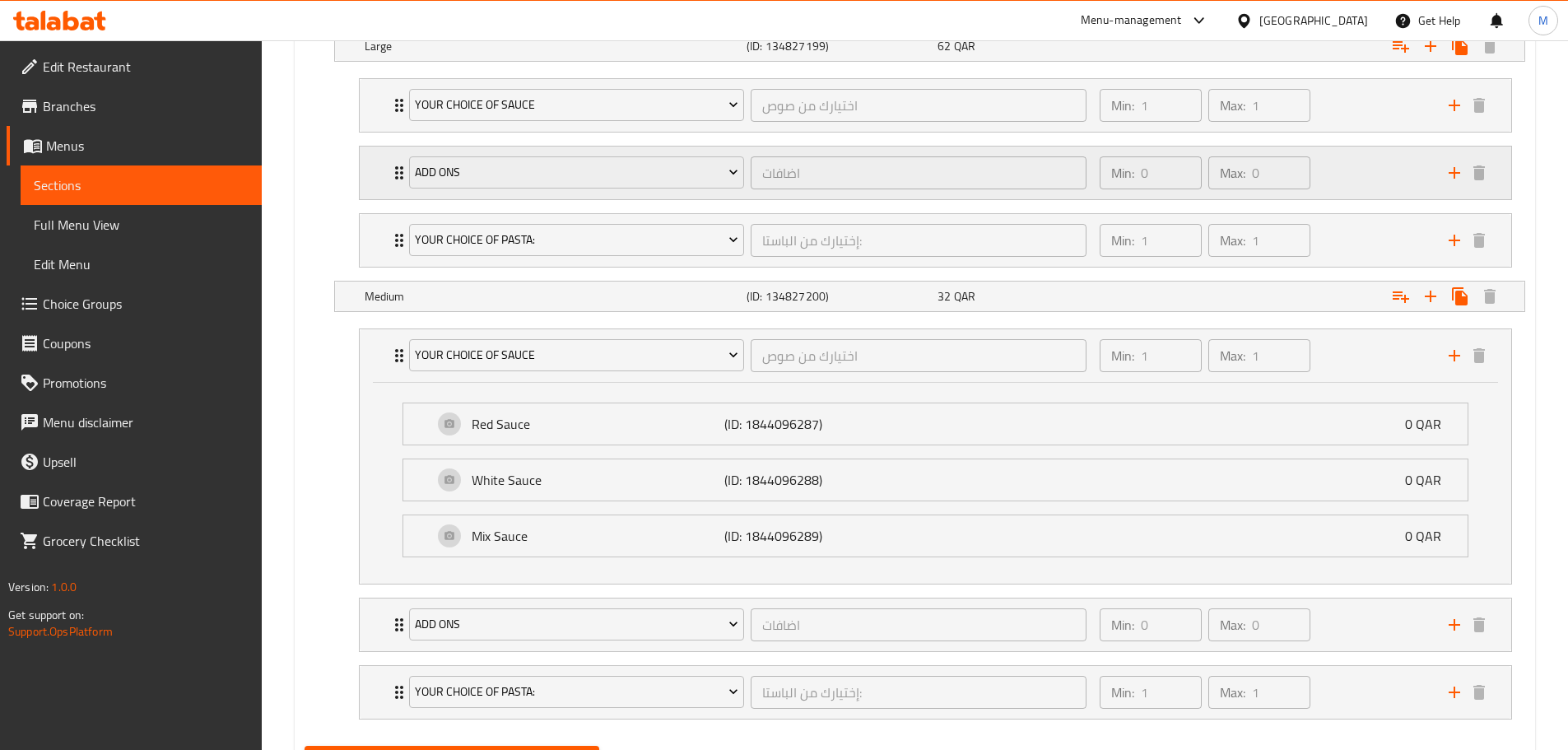
drag, startPoint x: 453, startPoint y: 309, endPoint x: 466, endPoint y: 146, distance: 163.5
click at [466, 146] on div "Your choice (ID: 822430697) Min 1 , Max 1 Name (En) Your choice Name (En) Name …" at bounding box center [915, 364] width 1234 height 750
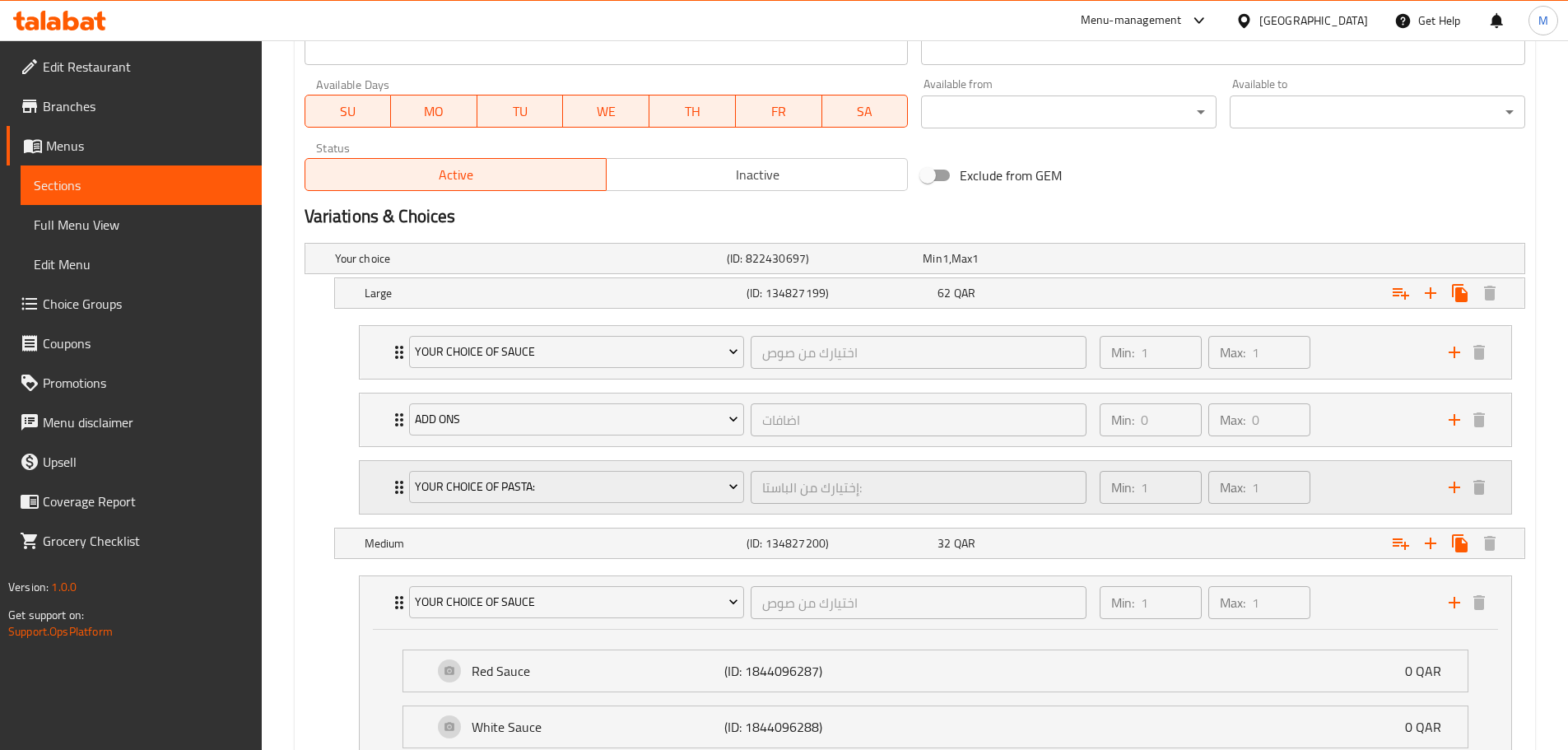
drag, startPoint x: 367, startPoint y: 295, endPoint x: 451, endPoint y: 511, distance: 231.8
click at [388, 513] on div "Your choice (ID: 822430697) Min 1 , Max 1 Name (En) Your choice Name (En) Name …" at bounding box center [915, 612] width 1234 height 750
drag, startPoint x: 456, startPoint y: 292, endPoint x: 449, endPoint y: 478, distance: 186.1
click at [454, 538] on div "Your choice (ID: 822430697) Min 1 , Max 1 Name (En) Your choice Name (En) Name …" at bounding box center [915, 612] width 1234 height 750
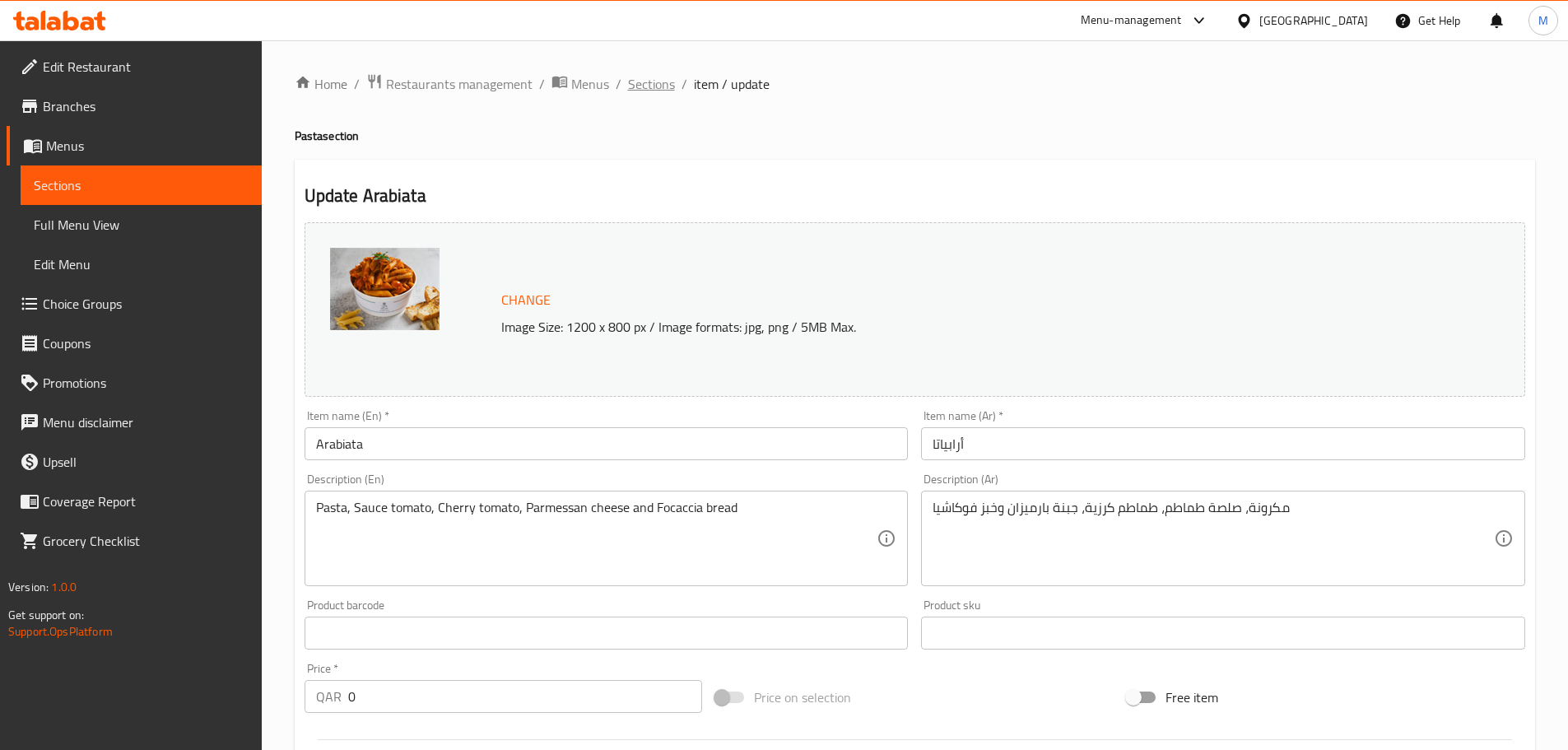
click at [650, 87] on span "Sections" at bounding box center [651, 84] width 47 height 20
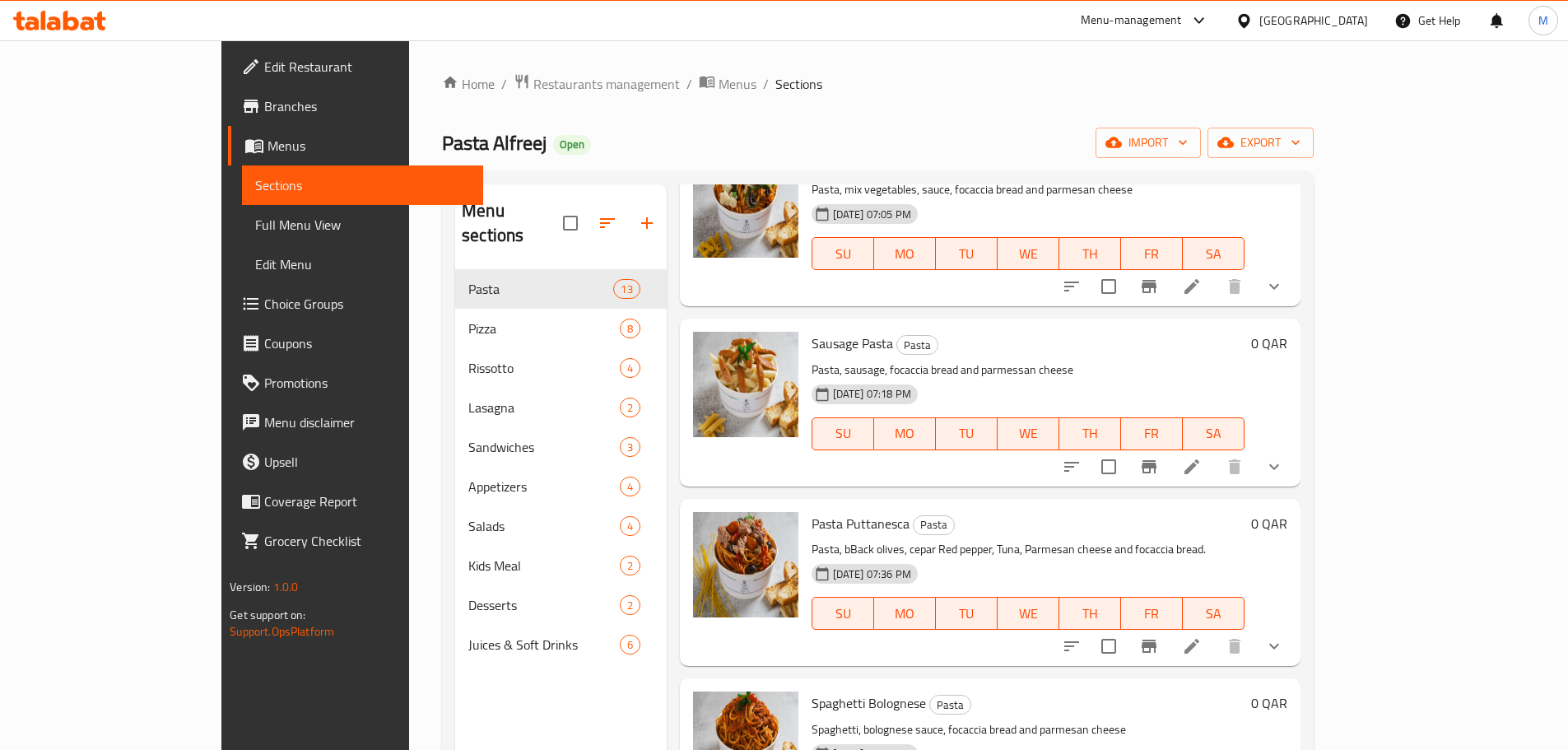
scroll to position [494, 0]
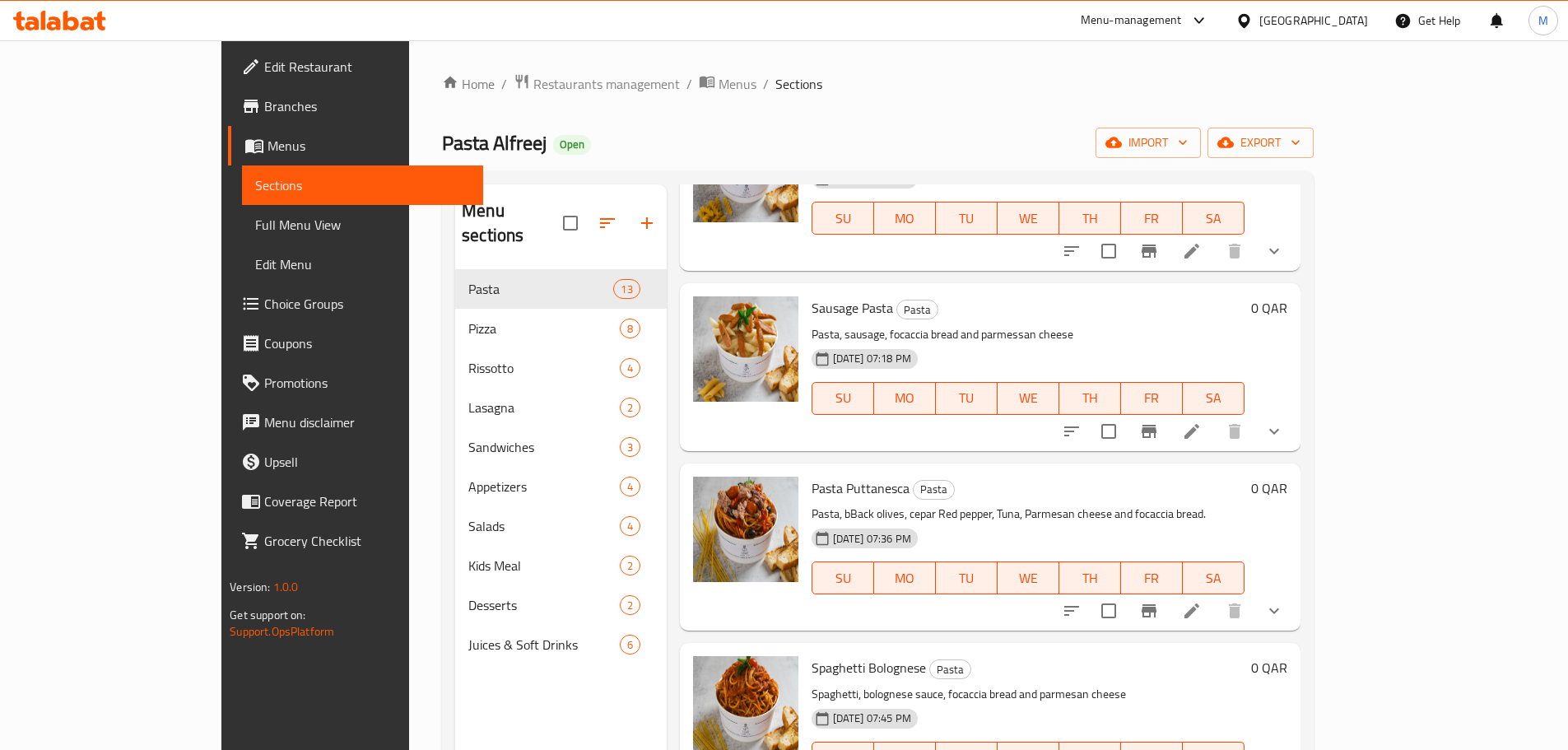
click at [1201, 424] on icon at bounding box center [1192, 432] width 20 height 20
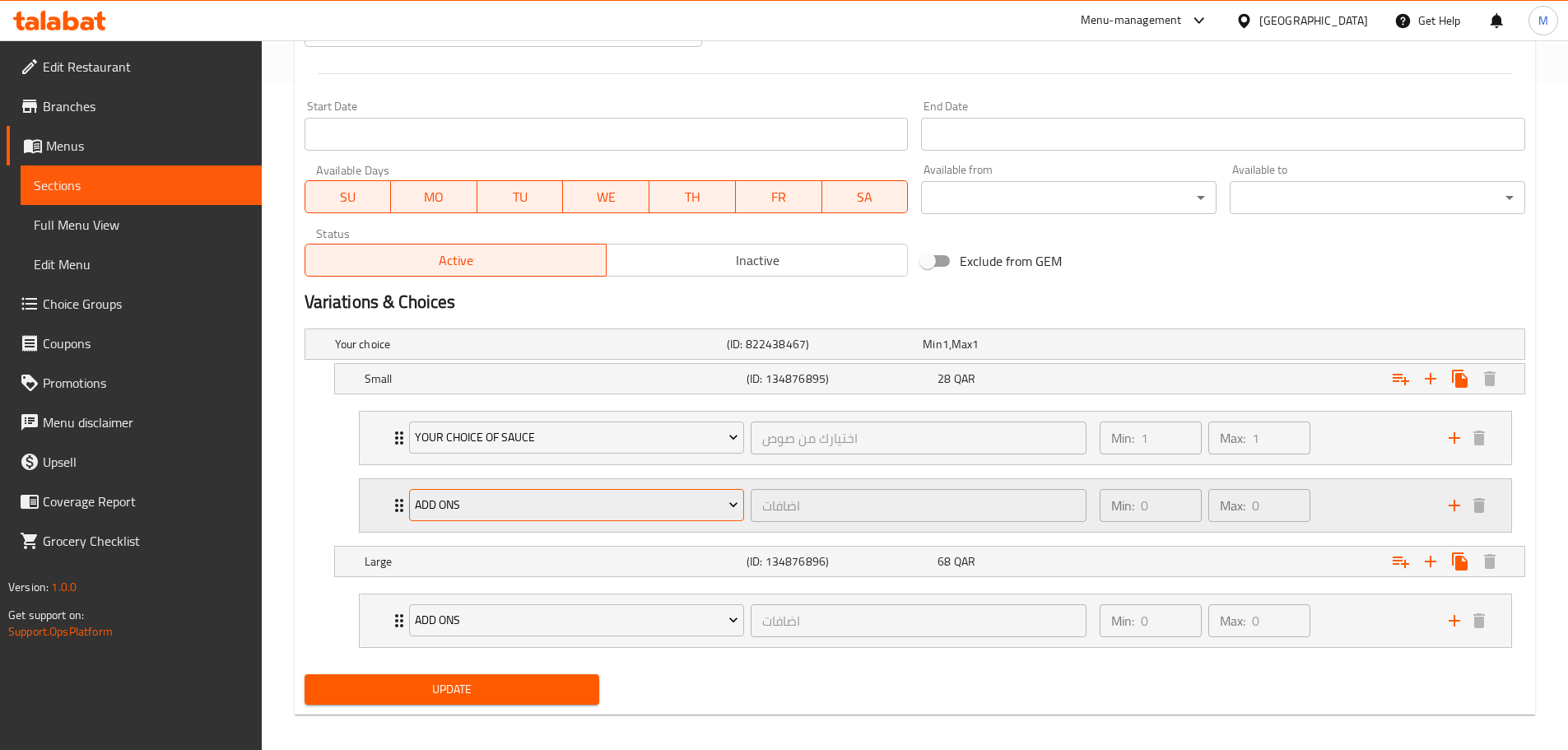
scroll to position [677, 0]
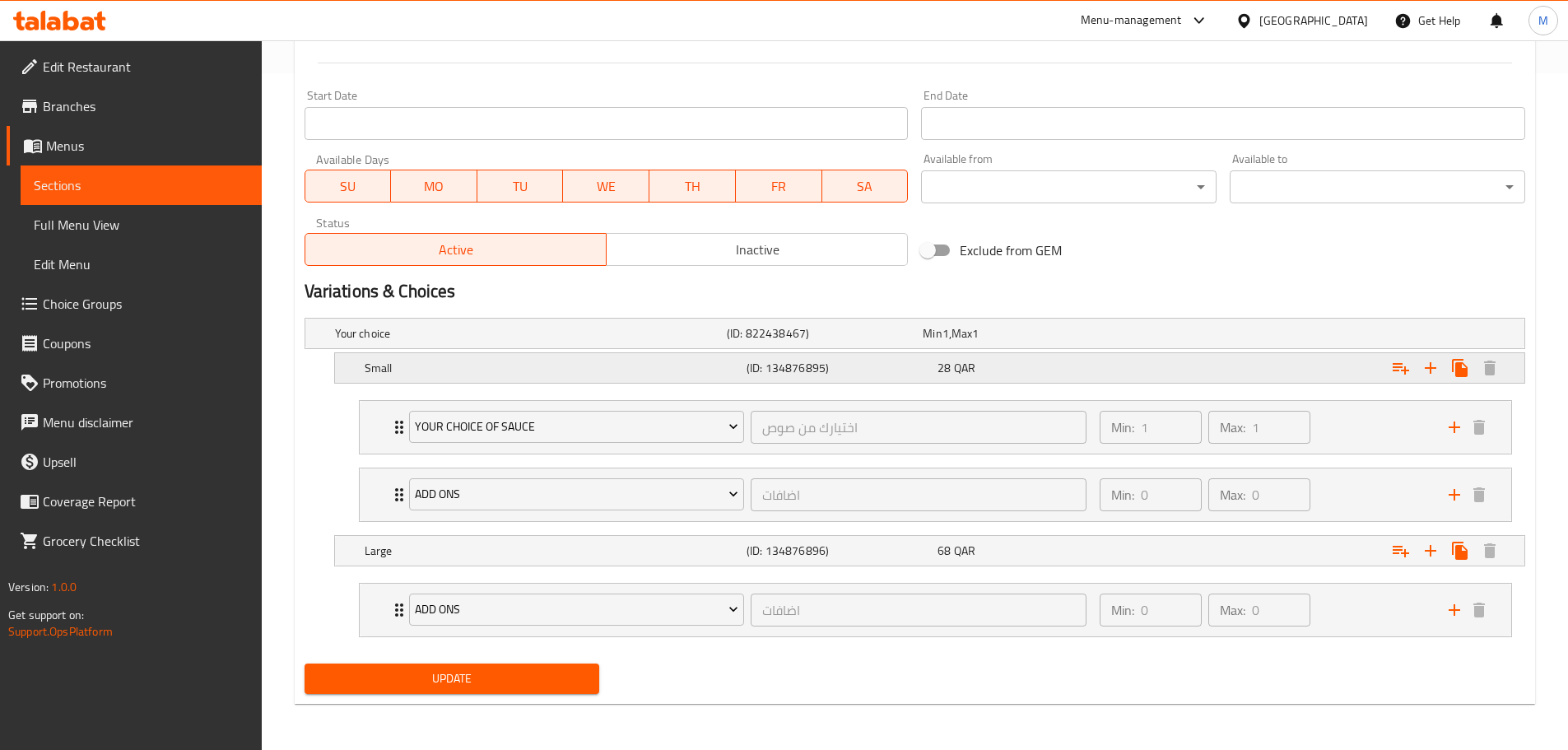
click at [1118, 385] on div "Small (ID: 134876895) 28 QAR" at bounding box center [934, 369] width 1146 height 37
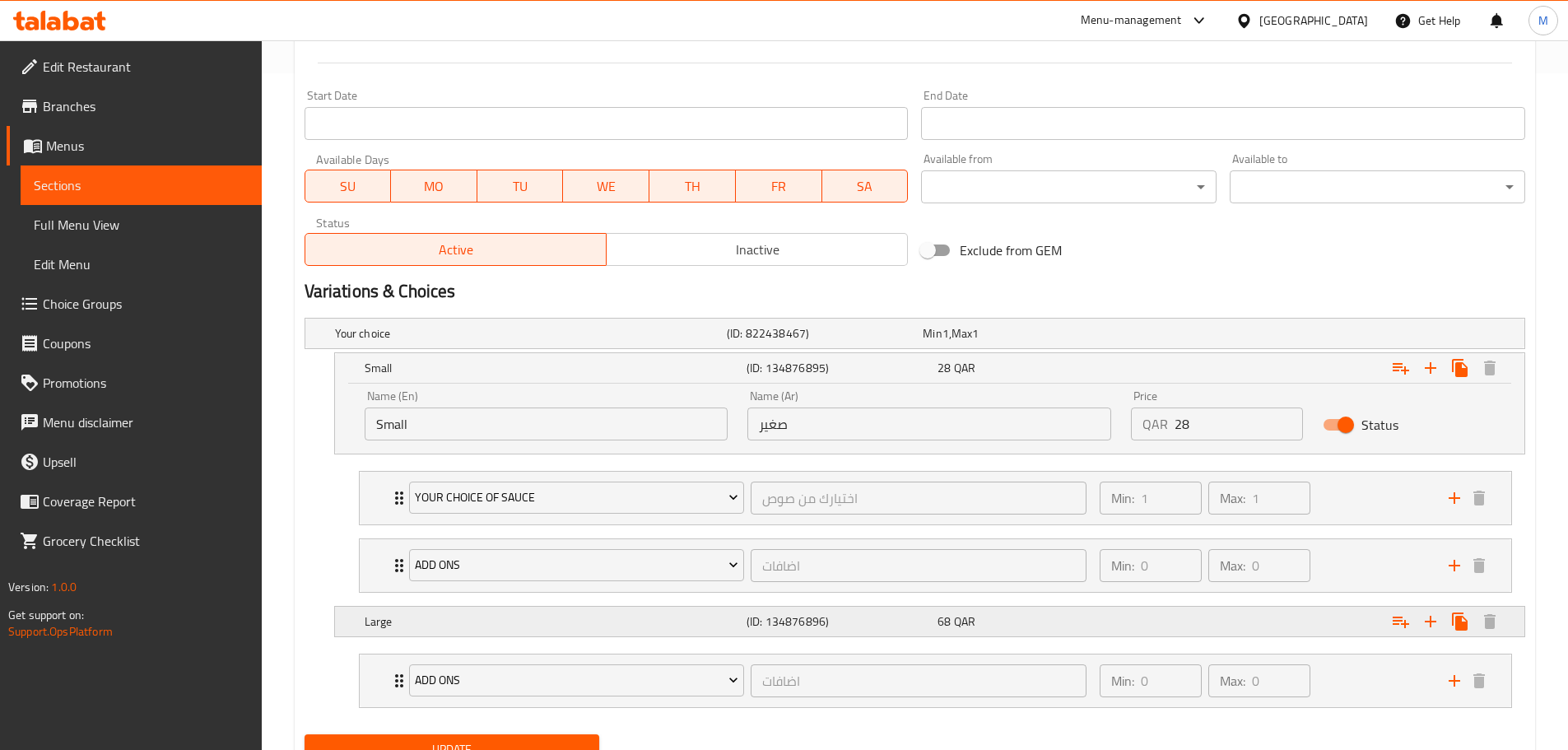
click at [871, 627] on h5 "(ID: 134876896)" at bounding box center [839, 622] width 184 height 17
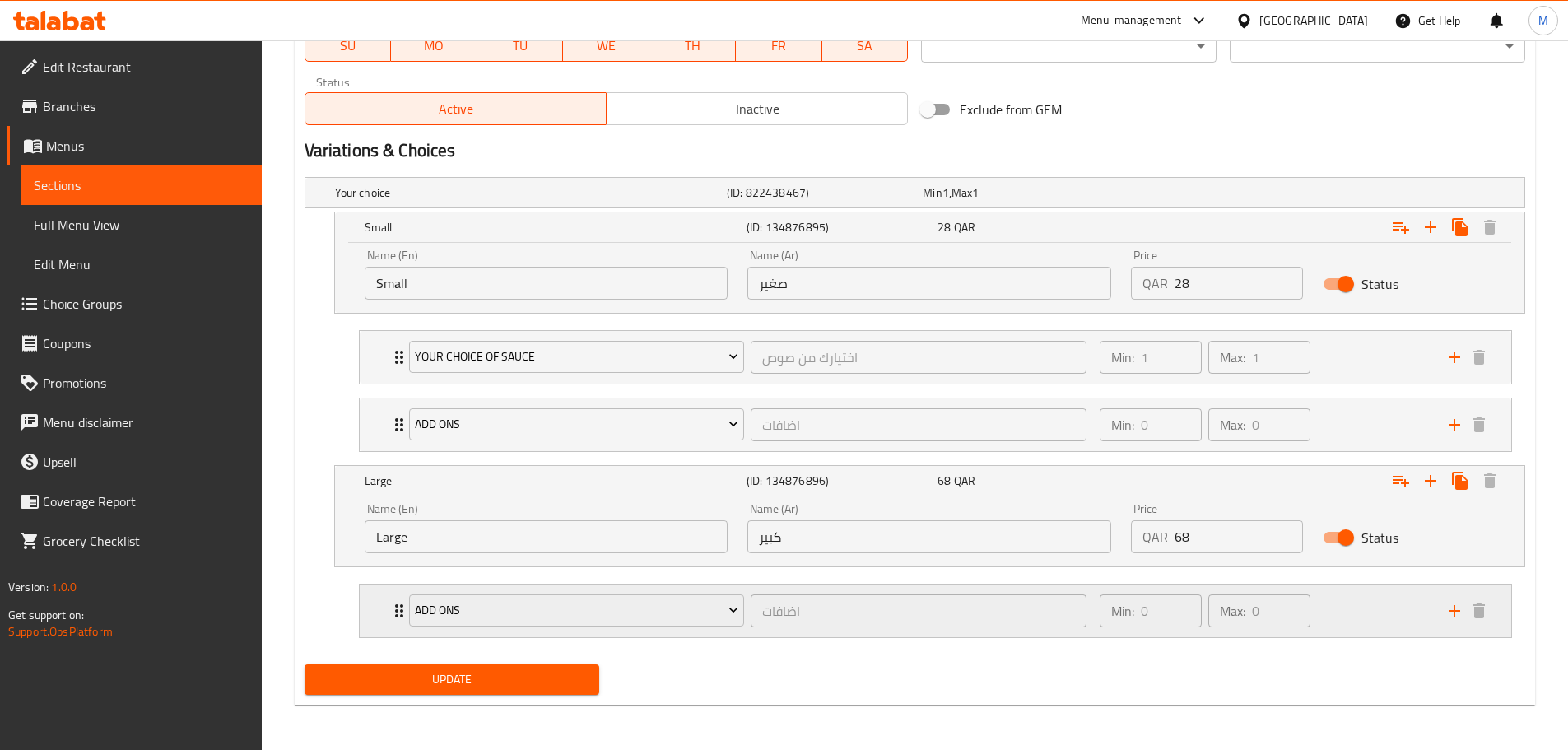
scroll to position [819, 0]
drag, startPoint x: 439, startPoint y: 474, endPoint x: 444, endPoint y: 238, distance: 236.1
click at [444, 238] on div "Your choice (ID: 822438467) Min 1 , Max 1 Name (En) Your choice Name (En) Name …" at bounding box center [915, 414] width 1234 height 488
click at [445, 234] on h5 "Small" at bounding box center [553, 226] width 376 height 17
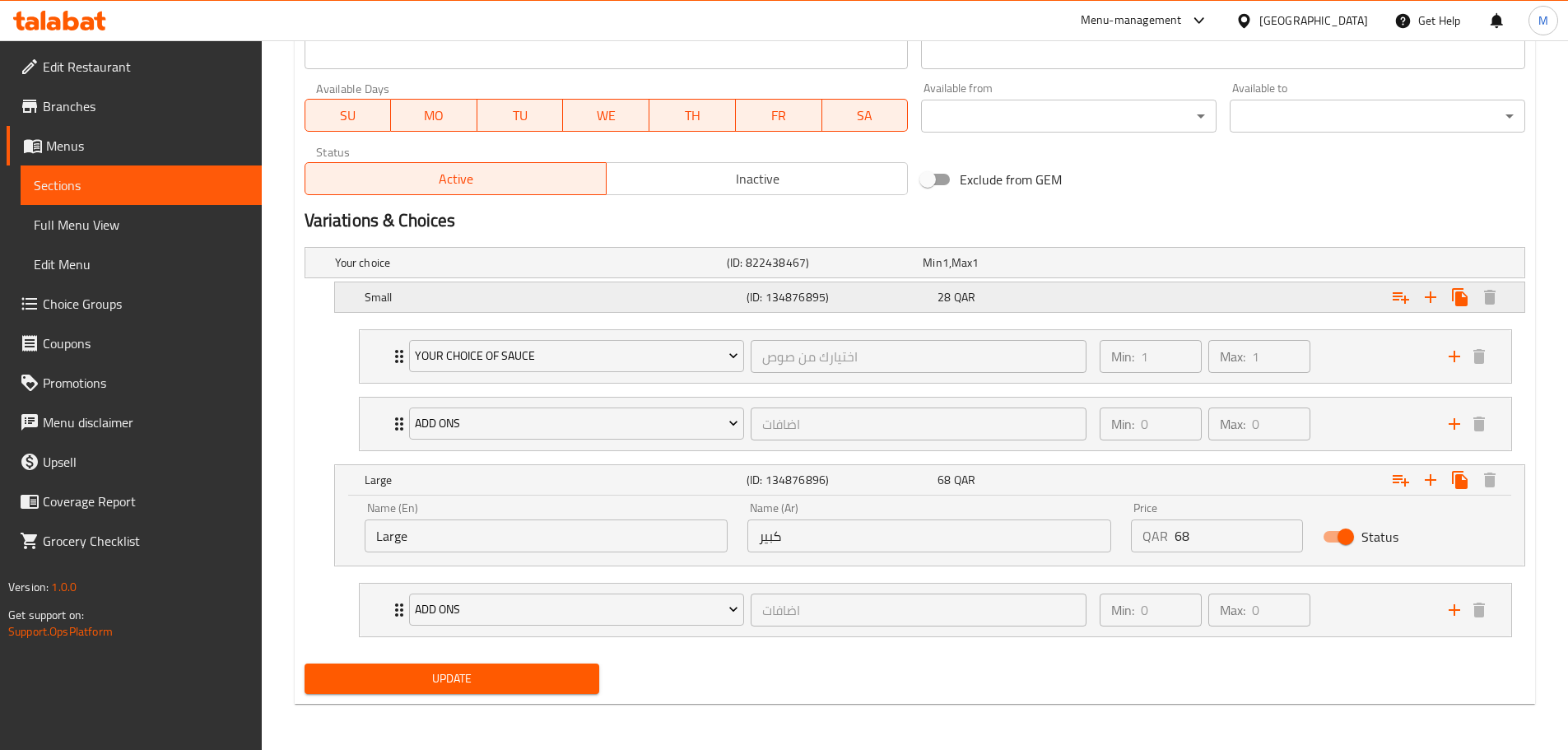
scroll to position [747, 0]
click at [523, 290] on h5 "Small" at bounding box center [553, 297] width 376 height 17
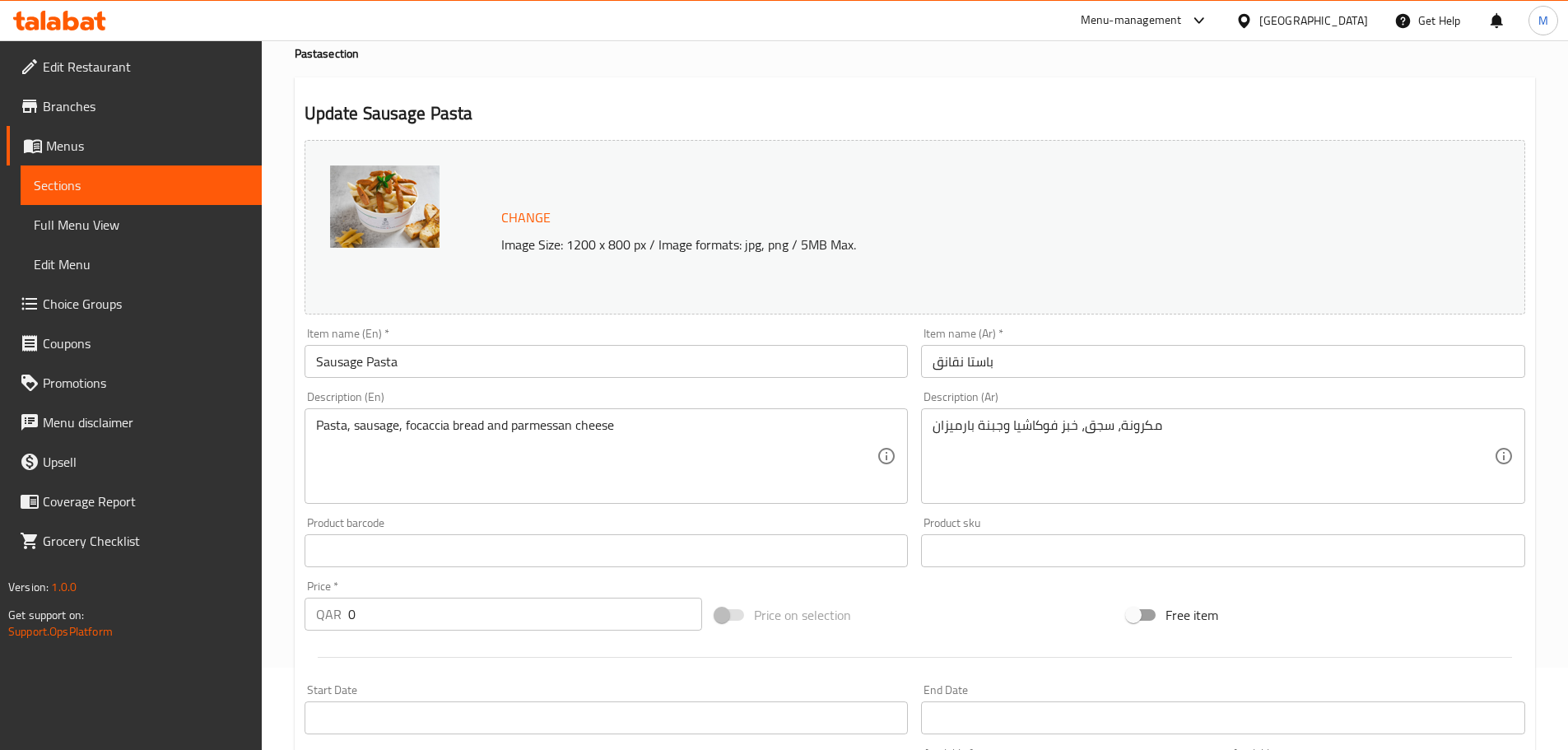
scroll to position [819, 0]
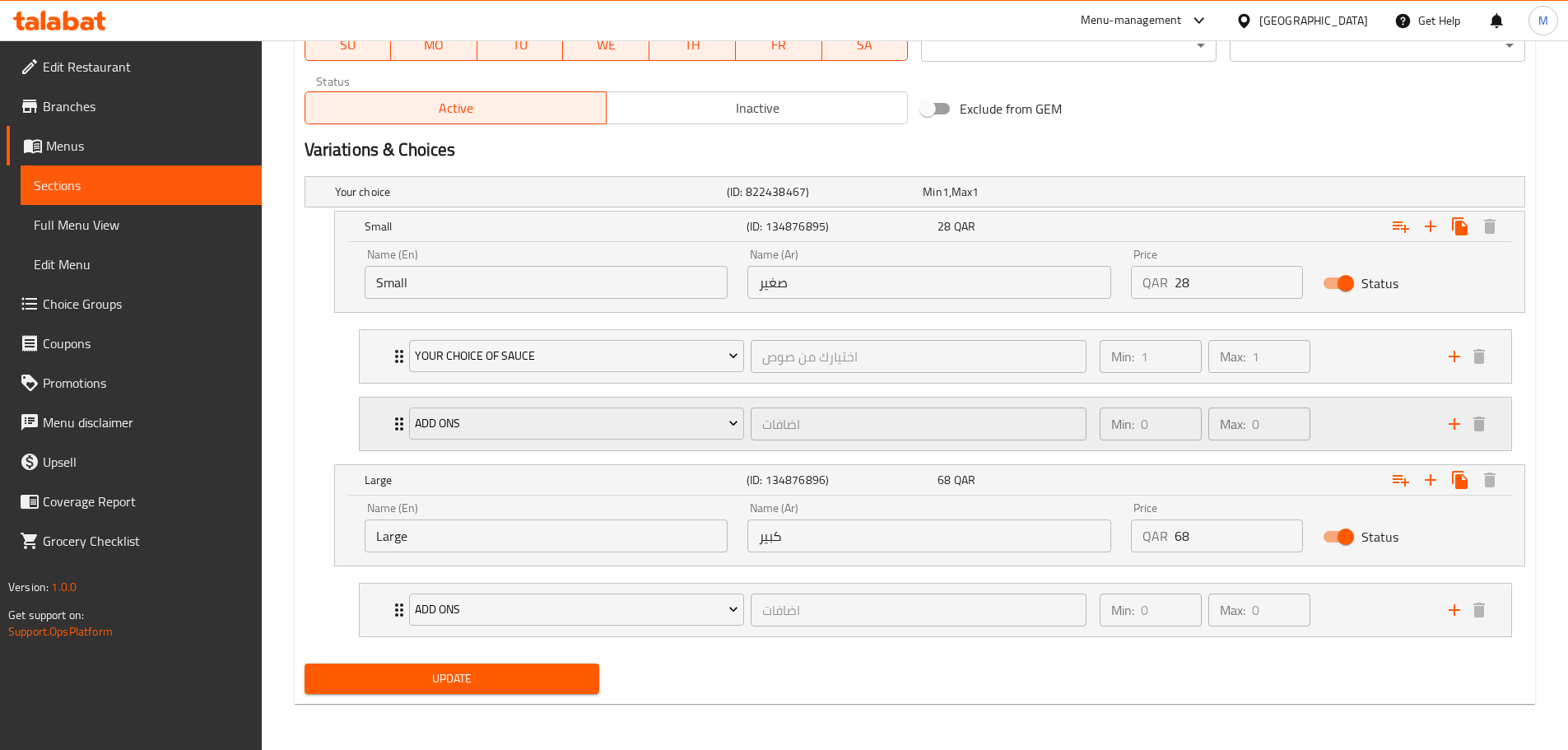
drag, startPoint x: 1117, startPoint y: 225, endPoint x: 1086, endPoint y: 403, distance: 180.7
click at [1106, 412] on div "Your choice (ID: 822438467) Min 1 , Max 1 Name (En) Your choice Name (En) Name …" at bounding box center [915, 414] width 1234 height 488
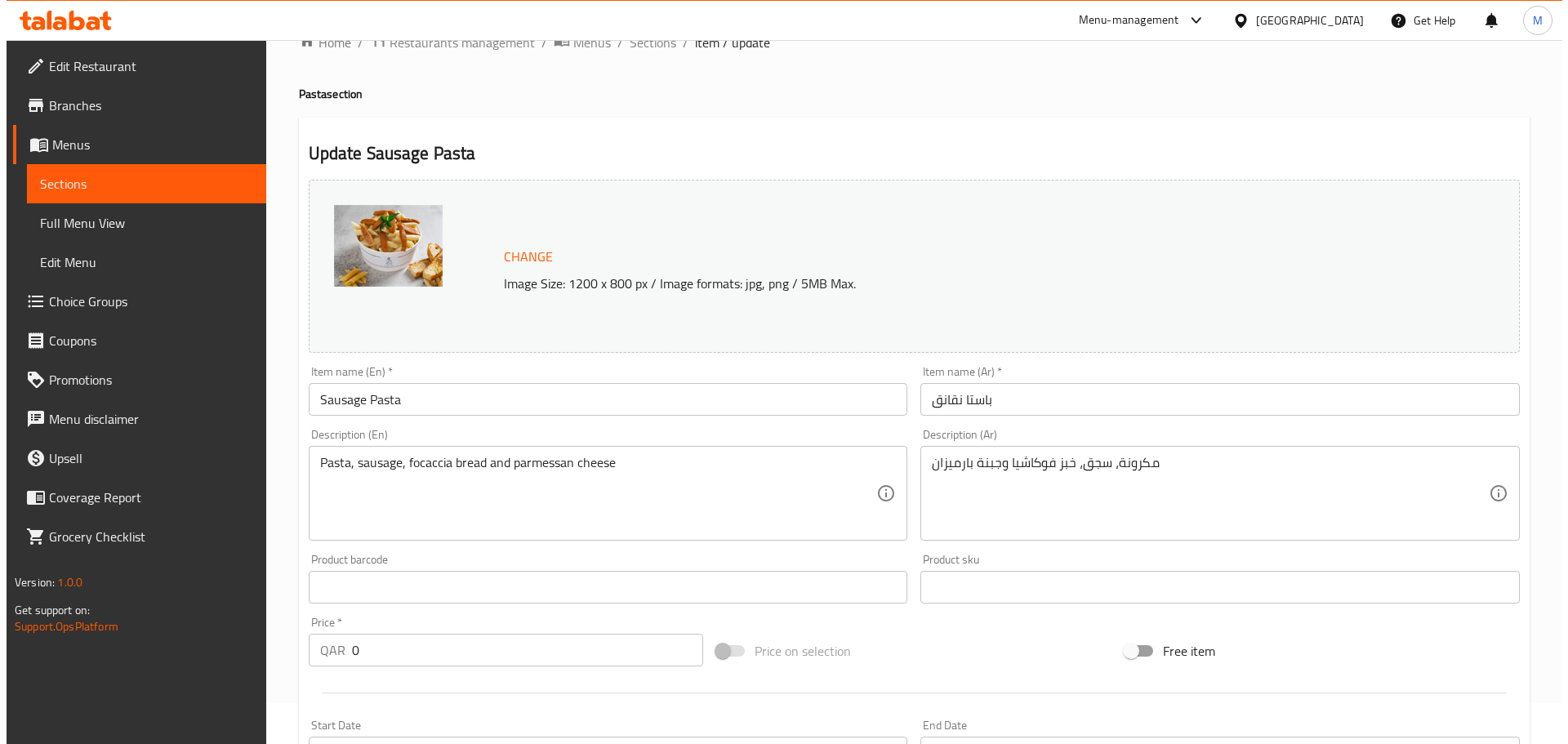
scroll to position [0, 0]
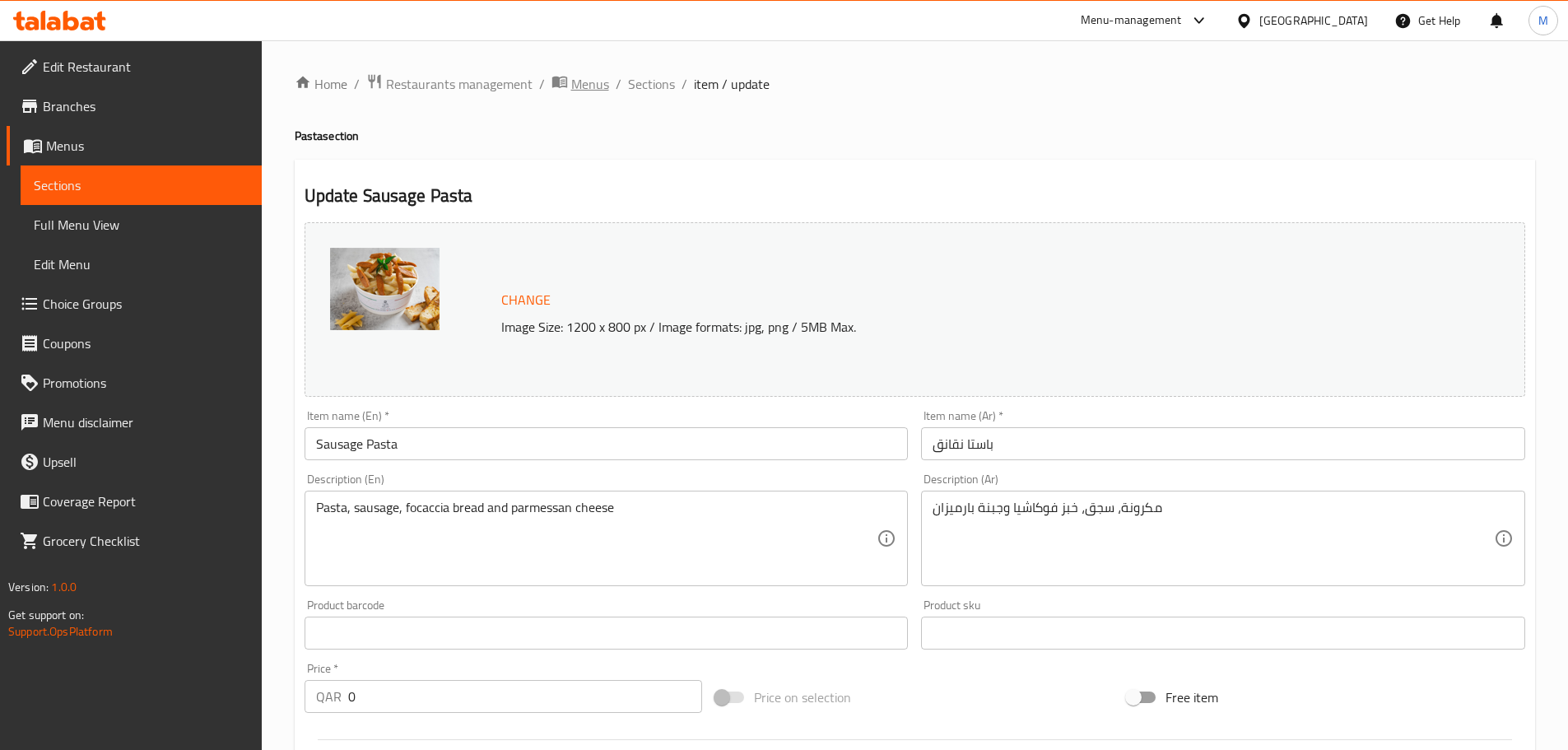
click at [591, 83] on span "Menus" at bounding box center [589, 84] width 38 height 20
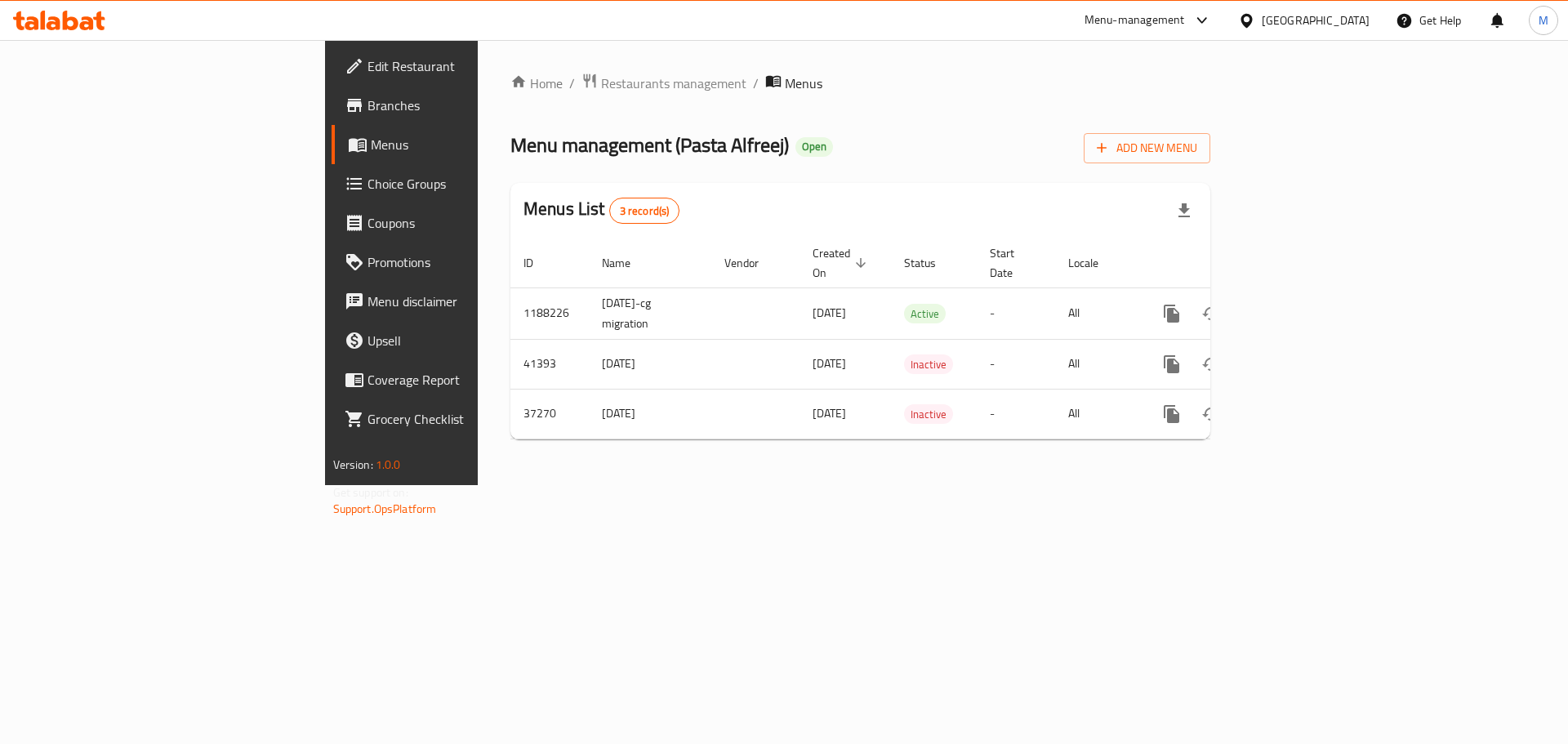
click at [601, 83] on span "Restaurants management" at bounding box center [674, 84] width 146 height 20
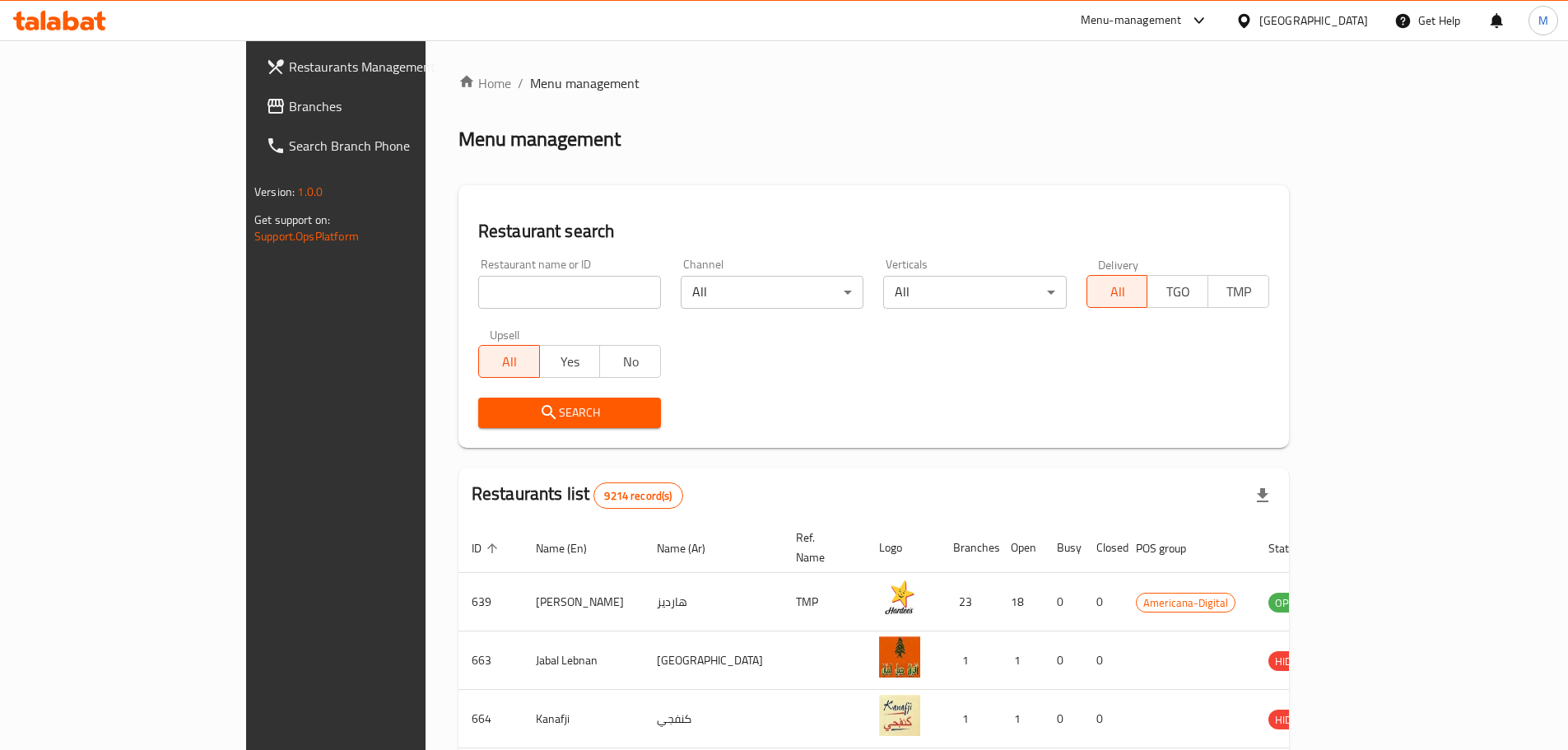
click at [478, 296] on input "search" at bounding box center [569, 292] width 182 height 33
click button "Search" at bounding box center [569, 413] width 182 height 30
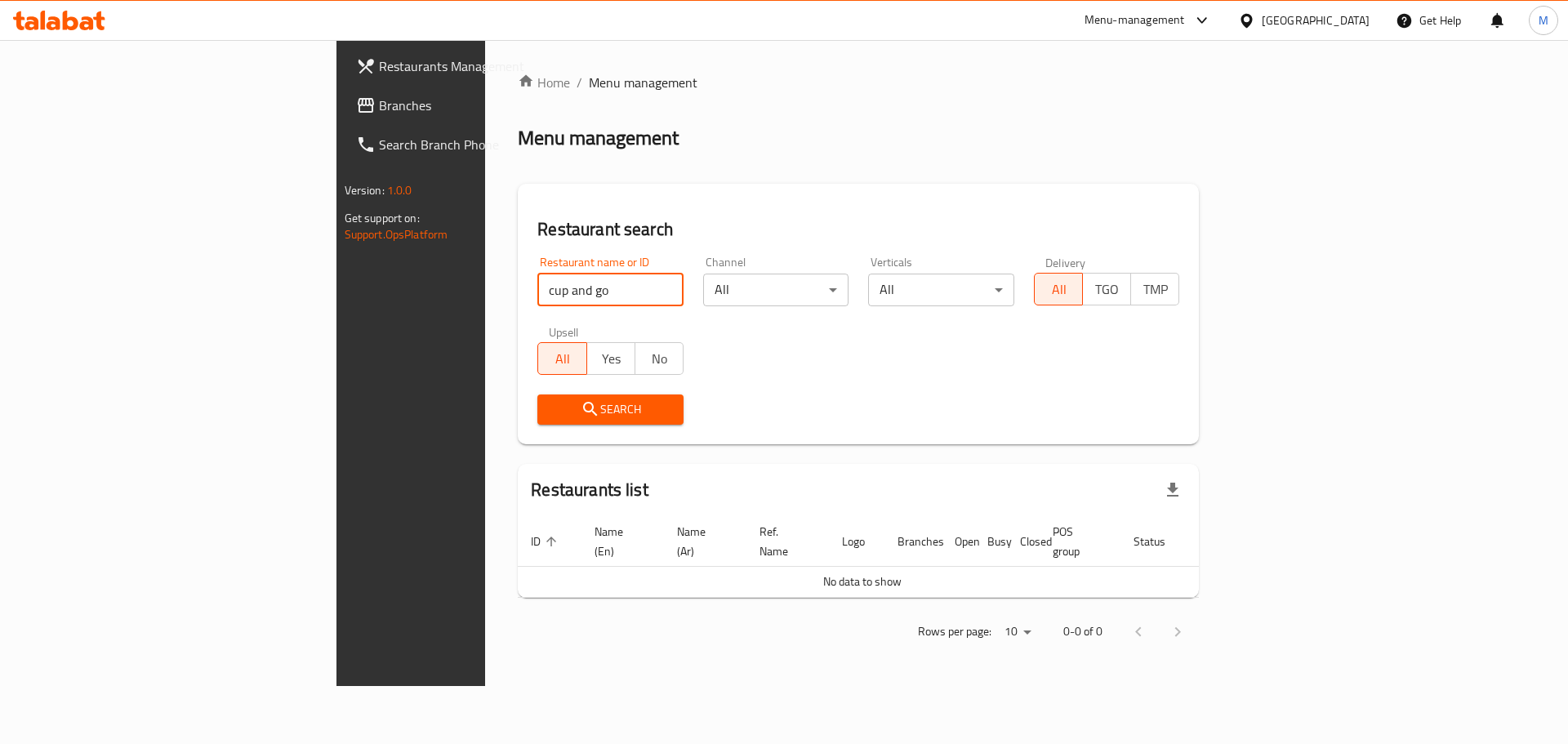
click at [538, 292] on input "cup and go" at bounding box center [610, 290] width 146 height 33
type input "cup n go"
click button "Search" at bounding box center [610, 409] width 146 height 30
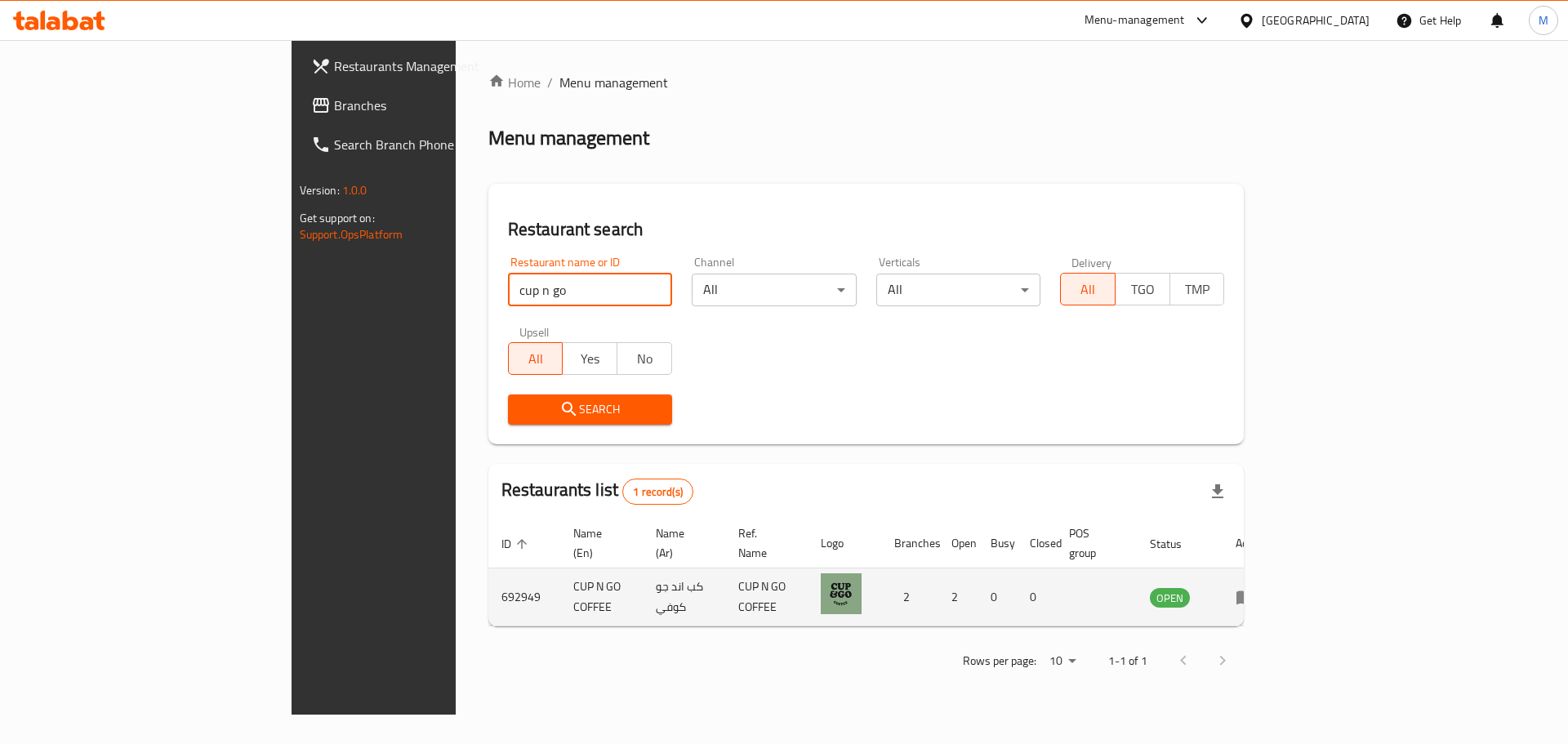
click at [1279, 589] on td "enhanced table" at bounding box center [1251, 598] width 56 height 58
click at [1255, 588] on icon "enhanced table" at bounding box center [1246, 598] width 20 height 20
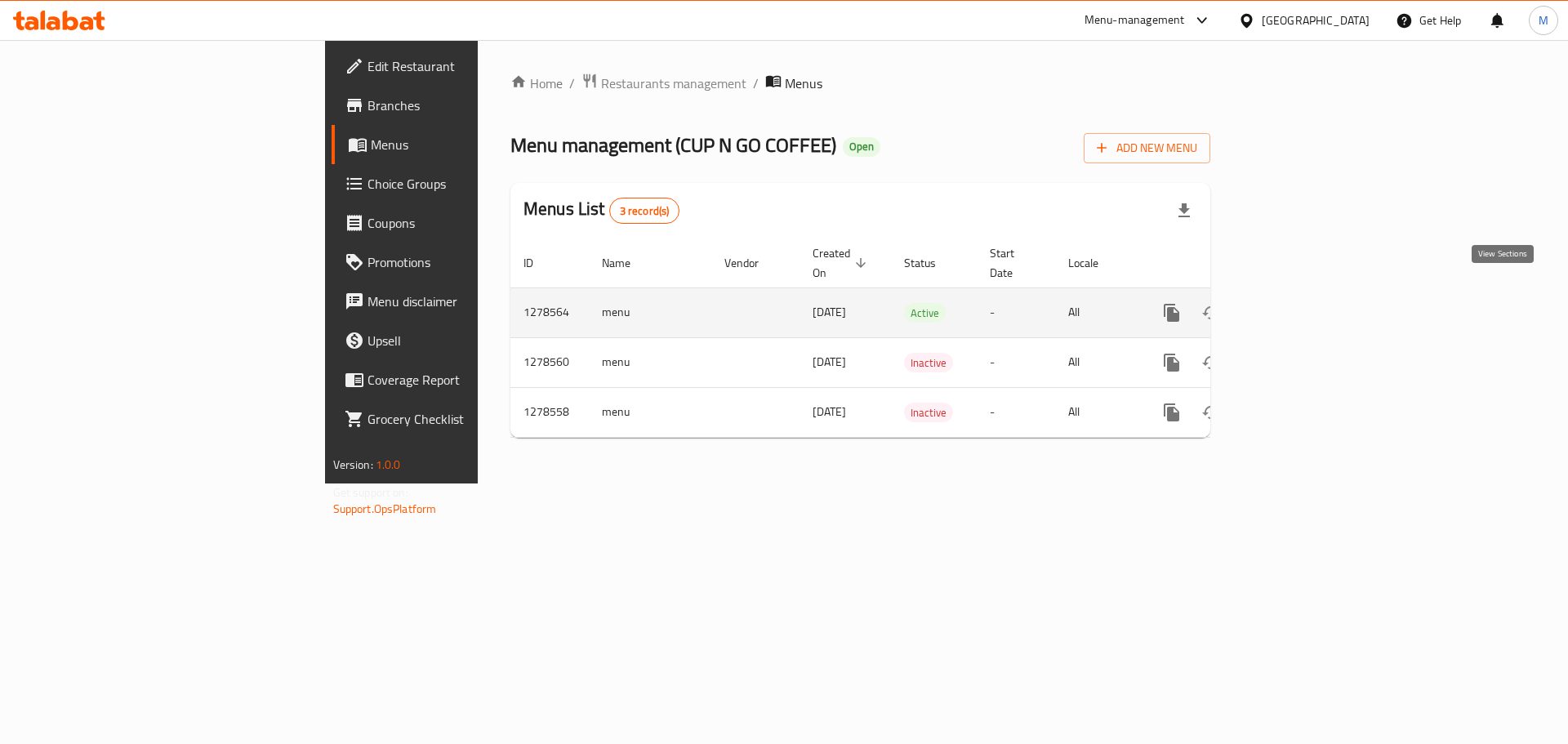
click at [1300, 303] on icon "enhanced table" at bounding box center [1290, 313] width 20 height 20
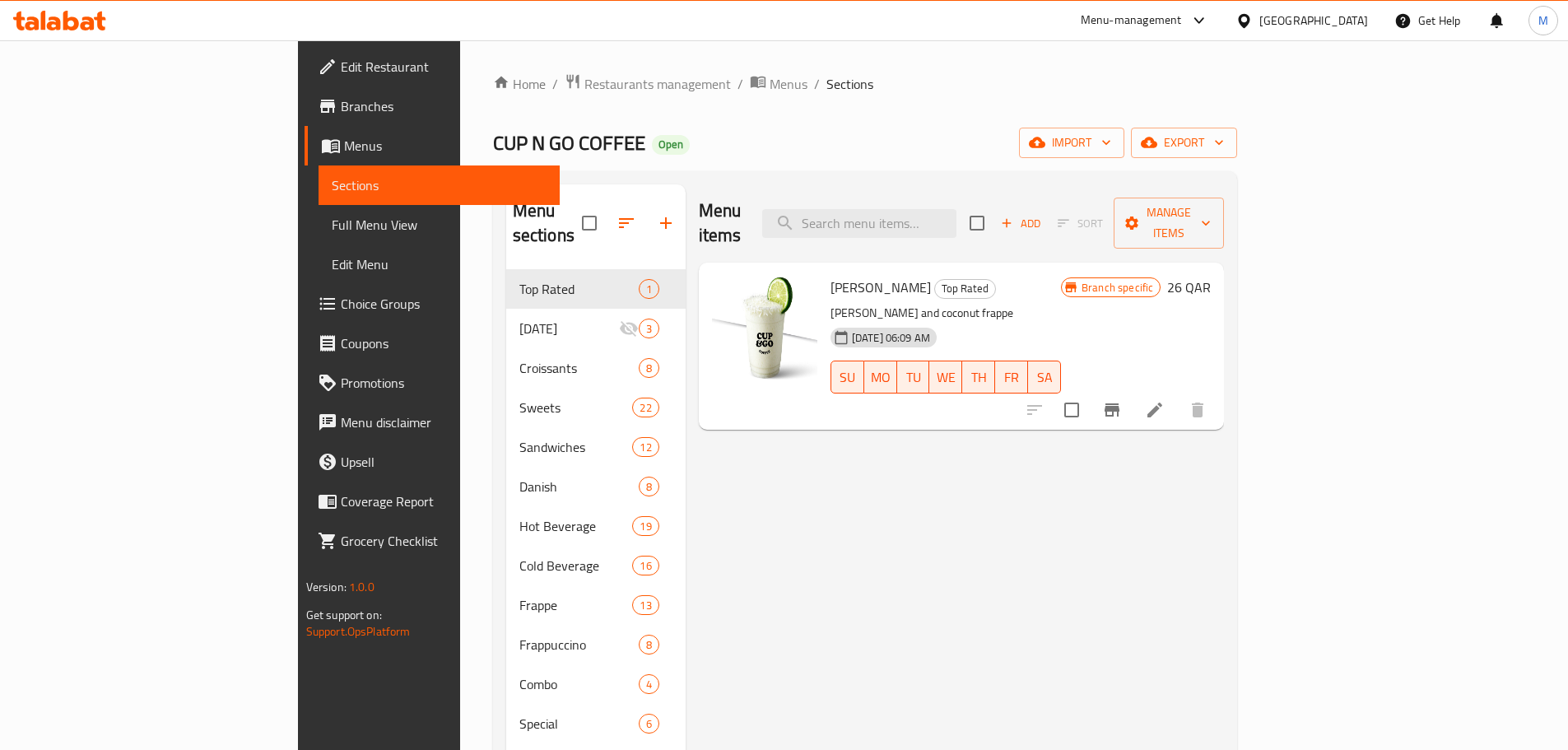
click at [341, 73] on span "Edit Restaurant" at bounding box center [444, 67] width 206 height 20
